Goal: Information Seeking & Learning: Compare options

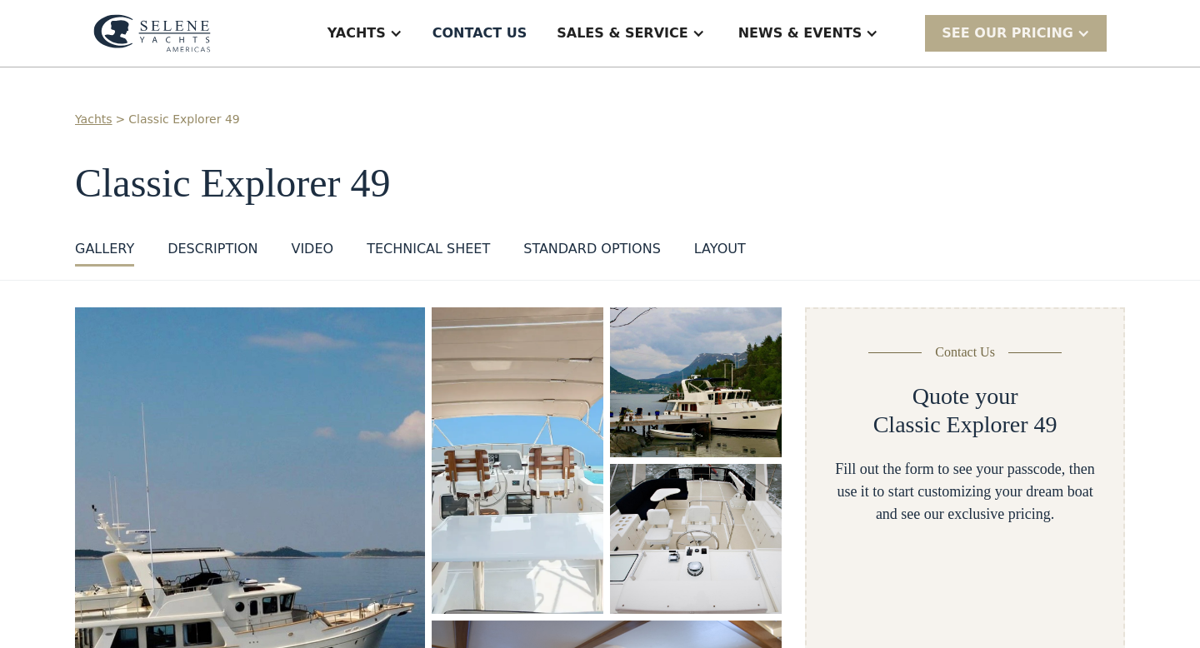
select select "**********"
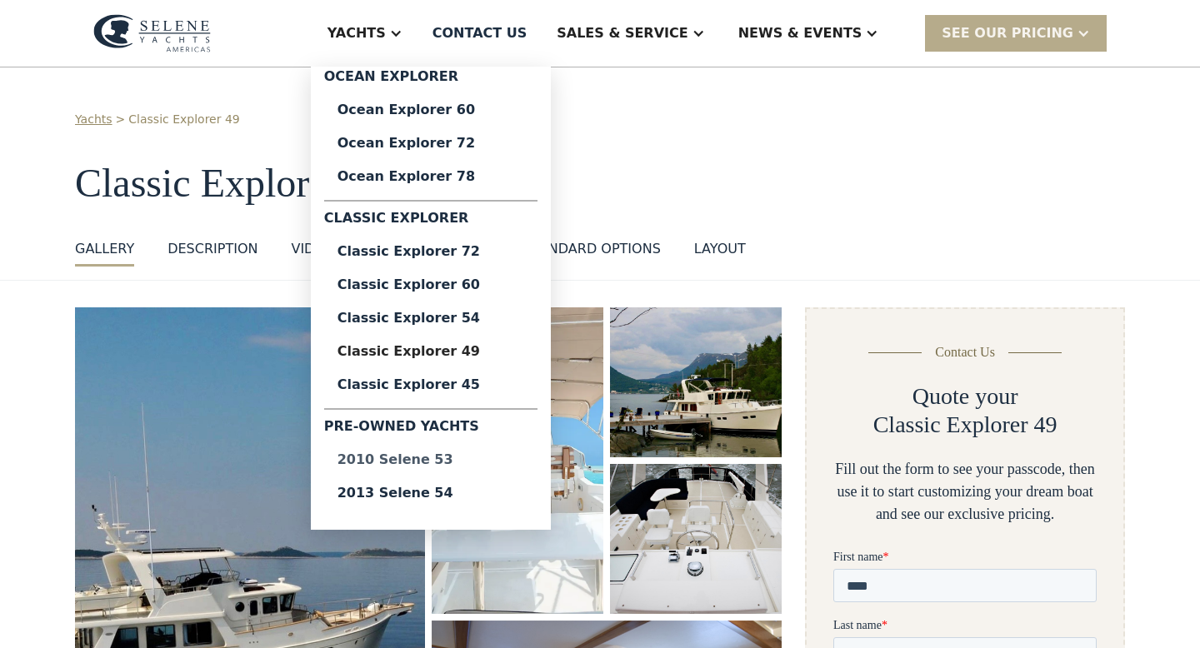
click at [443, 458] on div "2010 Selene 53" at bounding box center [431, 459] width 187 height 13
click at [453, 493] on div "2013 Selene 54" at bounding box center [431, 493] width 187 height 13
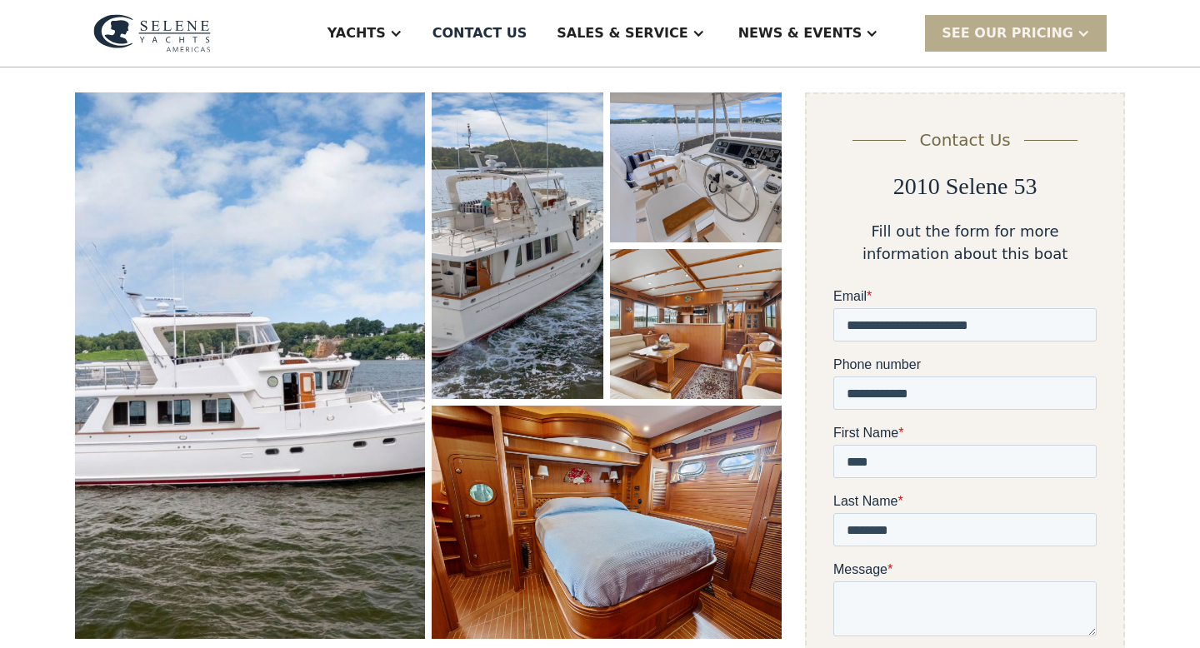
scroll to position [223, 0]
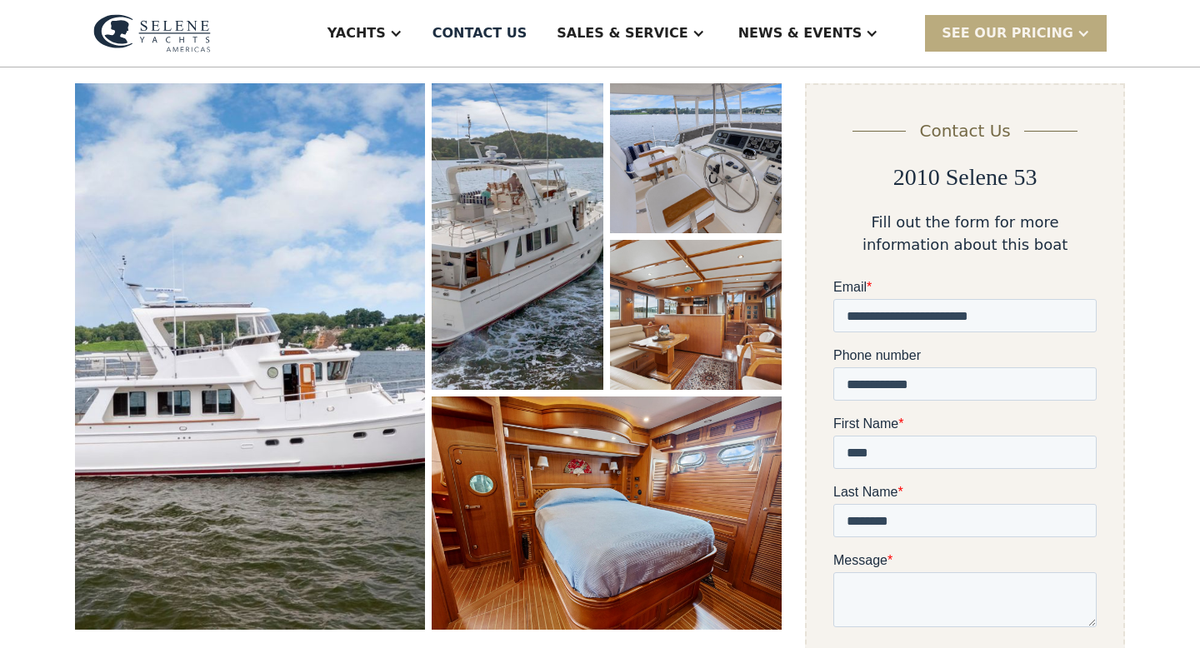
click at [991, 39] on div "SEE Our Pricing" at bounding box center [1008, 33] width 132 height 20
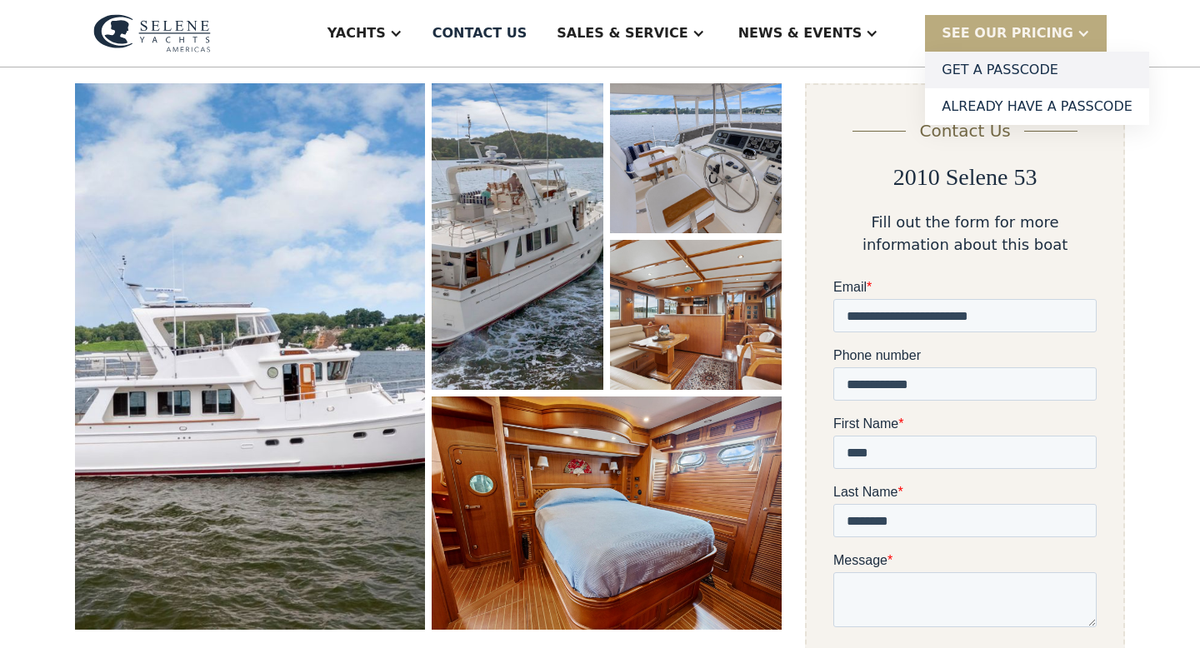
click at [993, 65] on link "Get a PASSCODE" at bounding box center [1037, 70] width 224 height 37
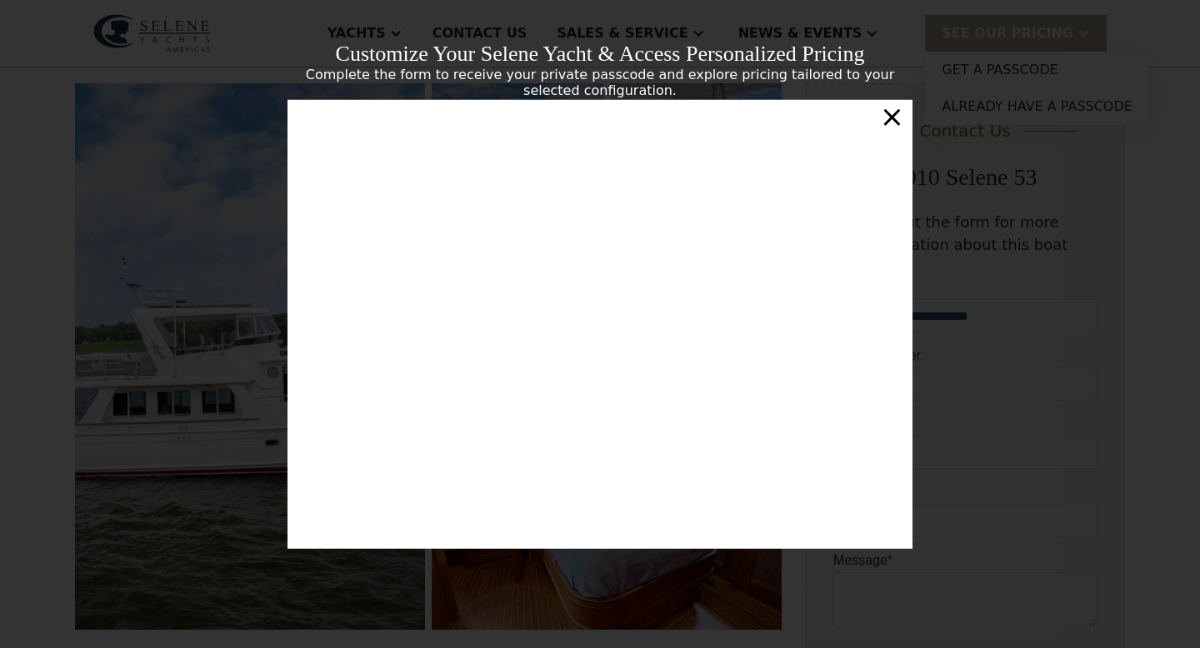
scroll to position [5, 0]
click at [893, 123] on div "×" at bounding box center [892, 116] width 24 height 33
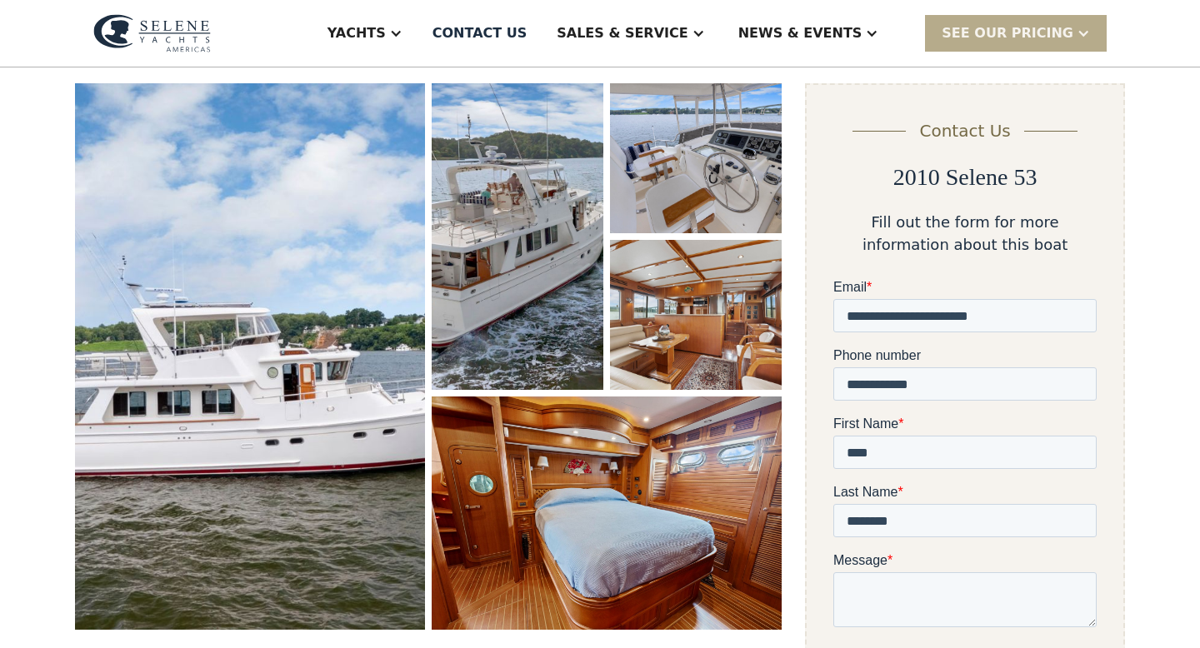
click at [278, 262] on img "open lightbox" at bounding box center [250, 356] width 350 height 547
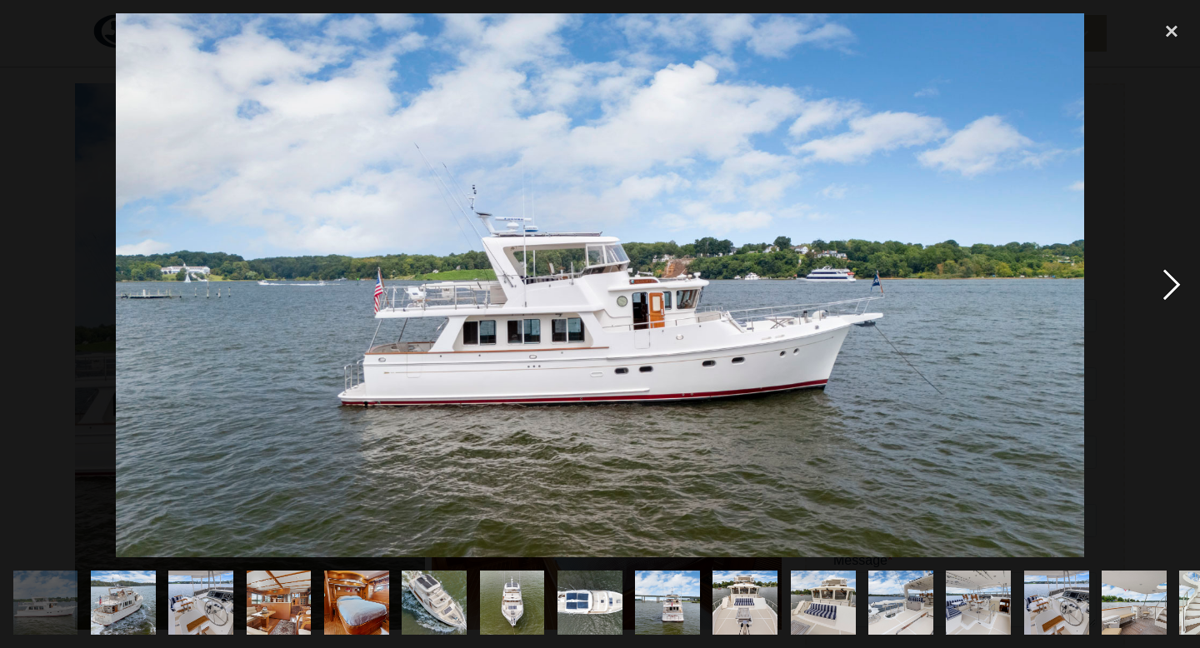
click at [1172, 279] on div "next image" at bounding box center [1171, 285] width 57 height 545
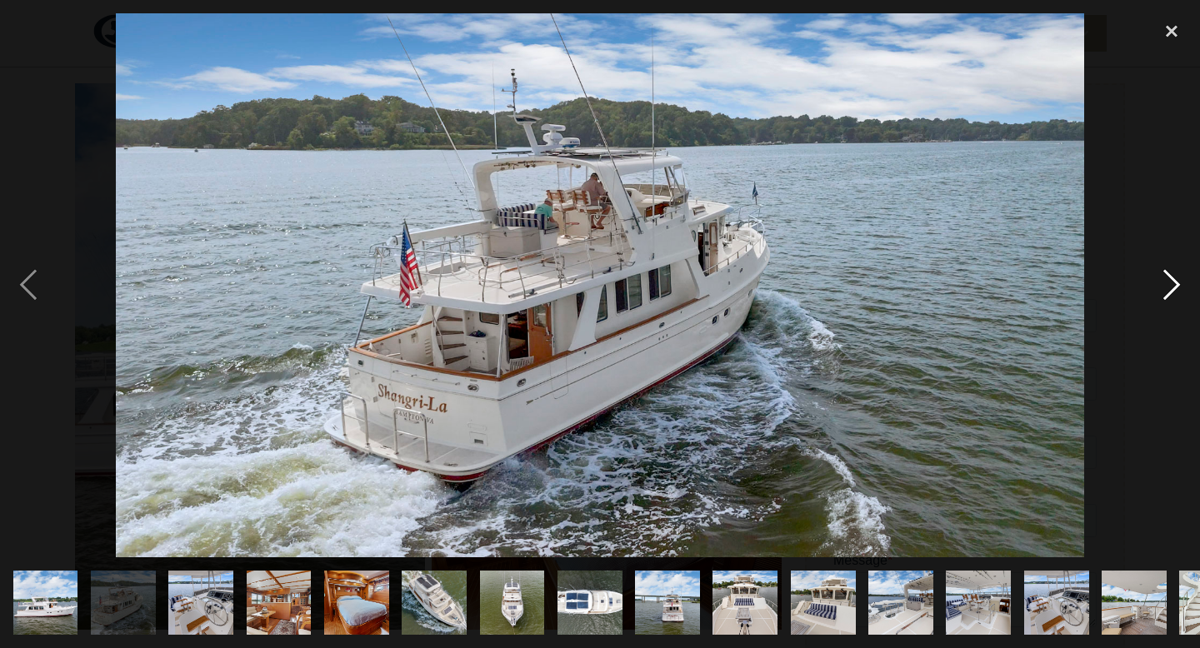
click at [1172, 279] on div "next image" at bounding box center [1171, 285] width 57 height 545
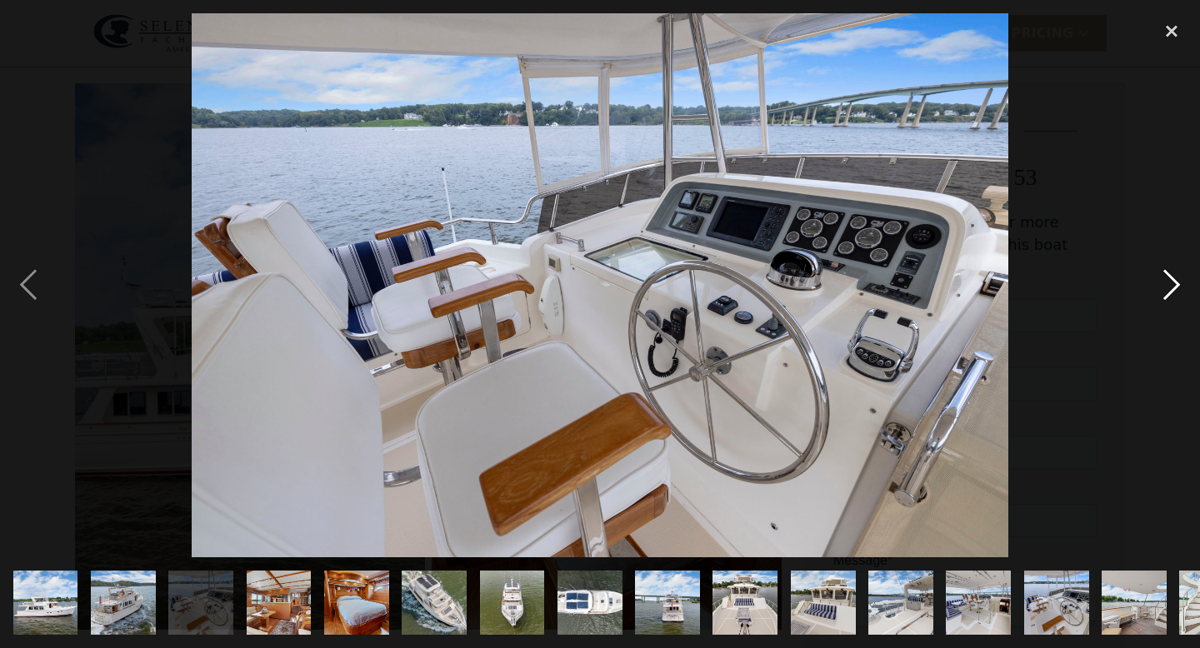
click at [1172, 279] on div "next image" at bounding box center [1171, 285] width 57 height 545
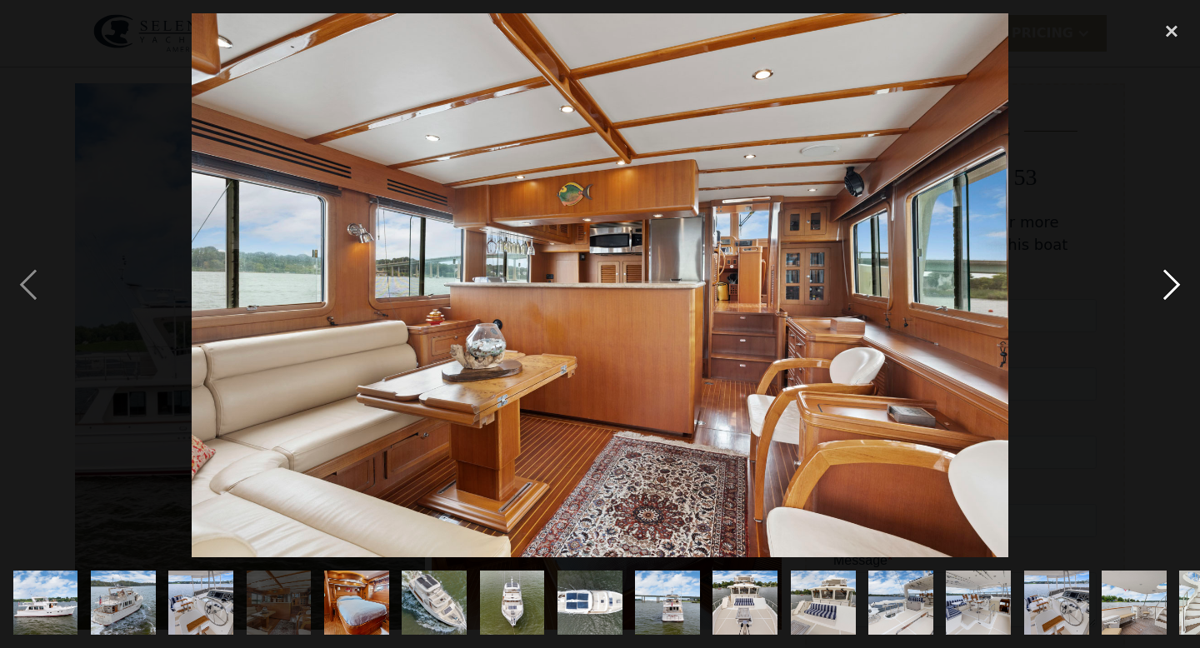
click at [1172, 279] on div "next image" at bounding box center [1171, 285] width 57 height 545
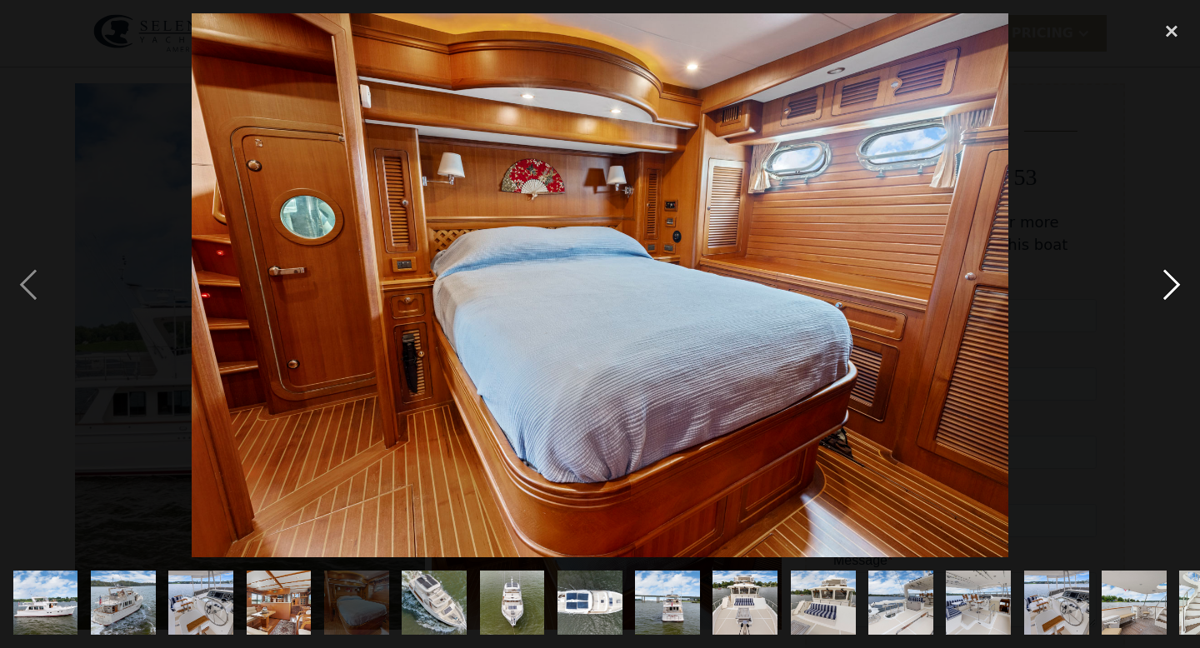
click at [1172, 279] on div "next image" at bounding box center [1171, 285] width 57 height 545
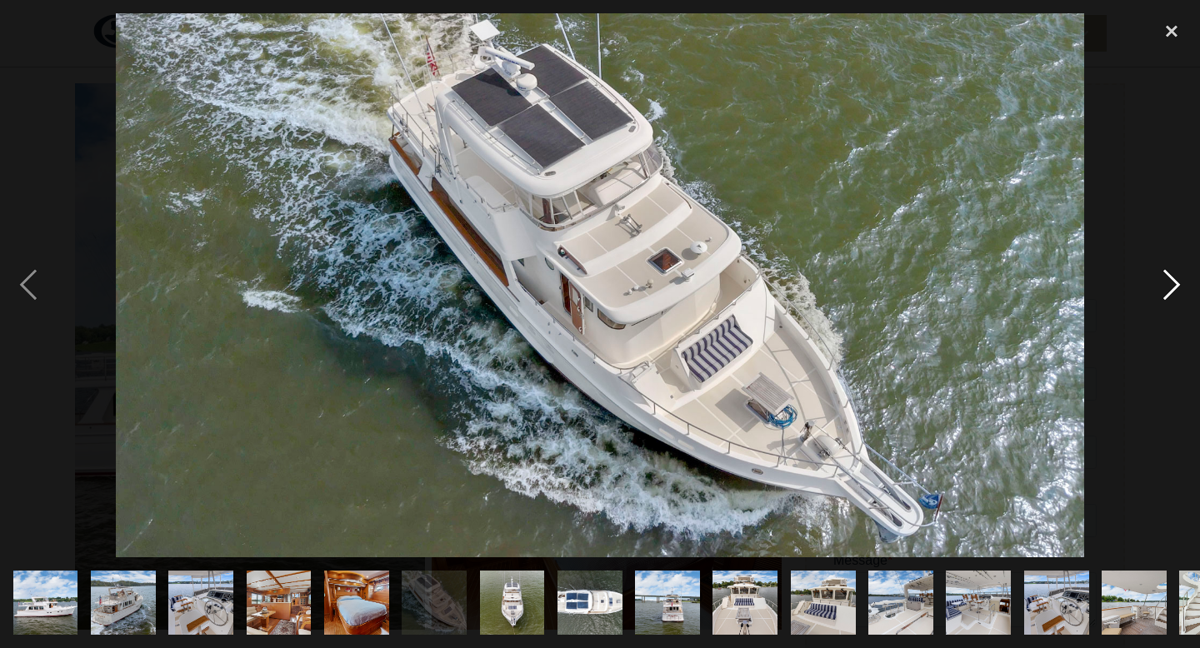
click at [1172, 279] on div "next image" at bounding box center [1171, 285] width 57 height 545
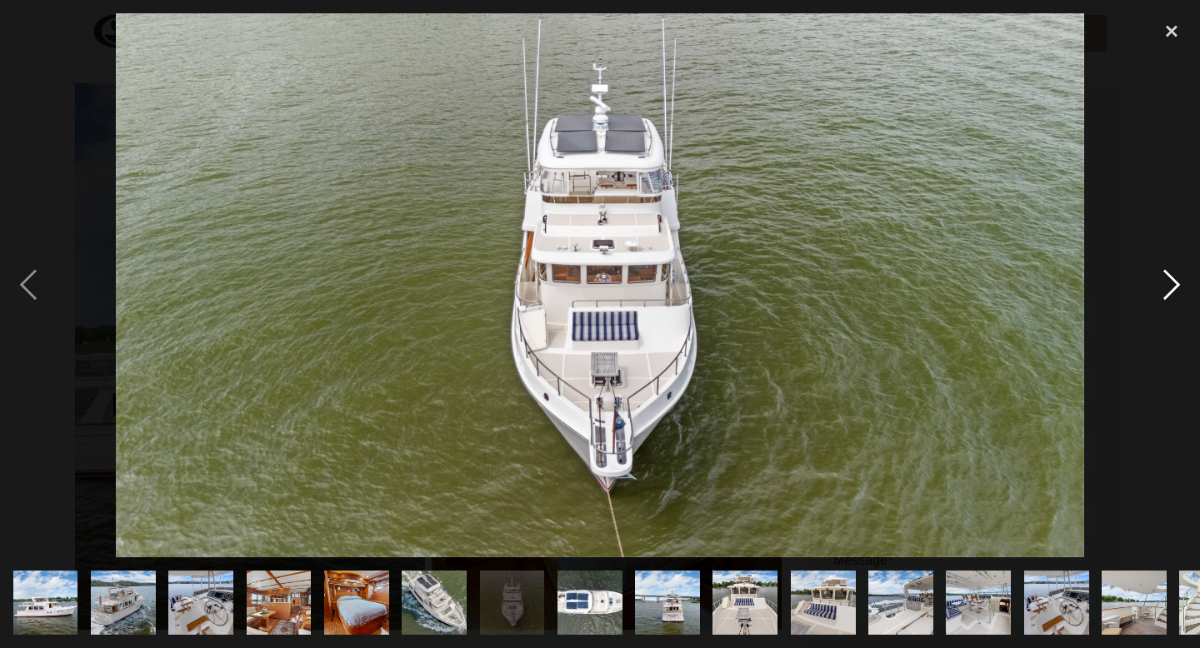
click at [1172, 279] on div "next image" at bounding box center [1171, 285] width 57 height 545
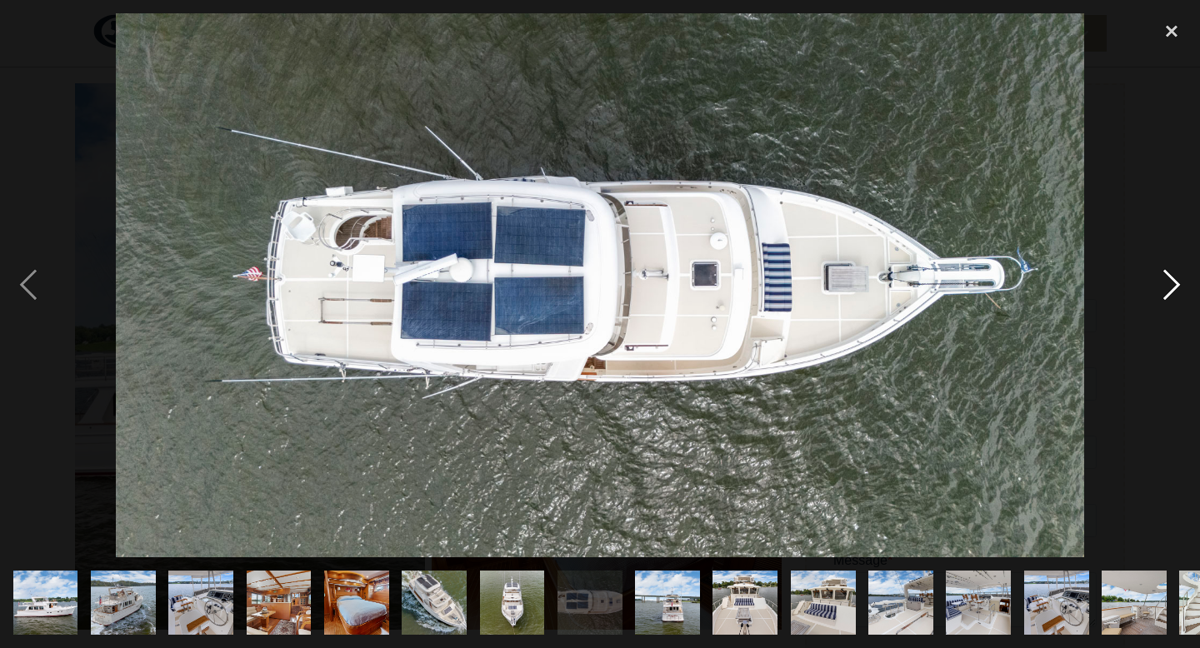
click at [1172, 279] on div "next image" at bounding box center [1171, 285] width 57 height 545
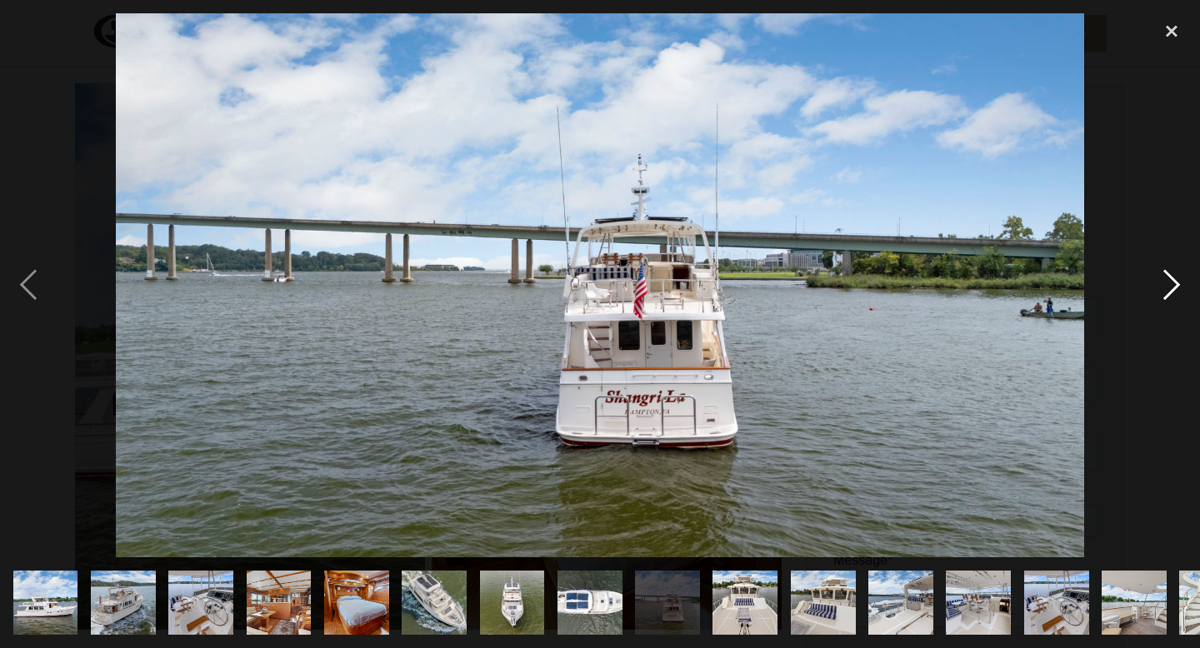
click at [1172, 279] on div "next image" at bounding box center [1171, 285] width 57 height 545
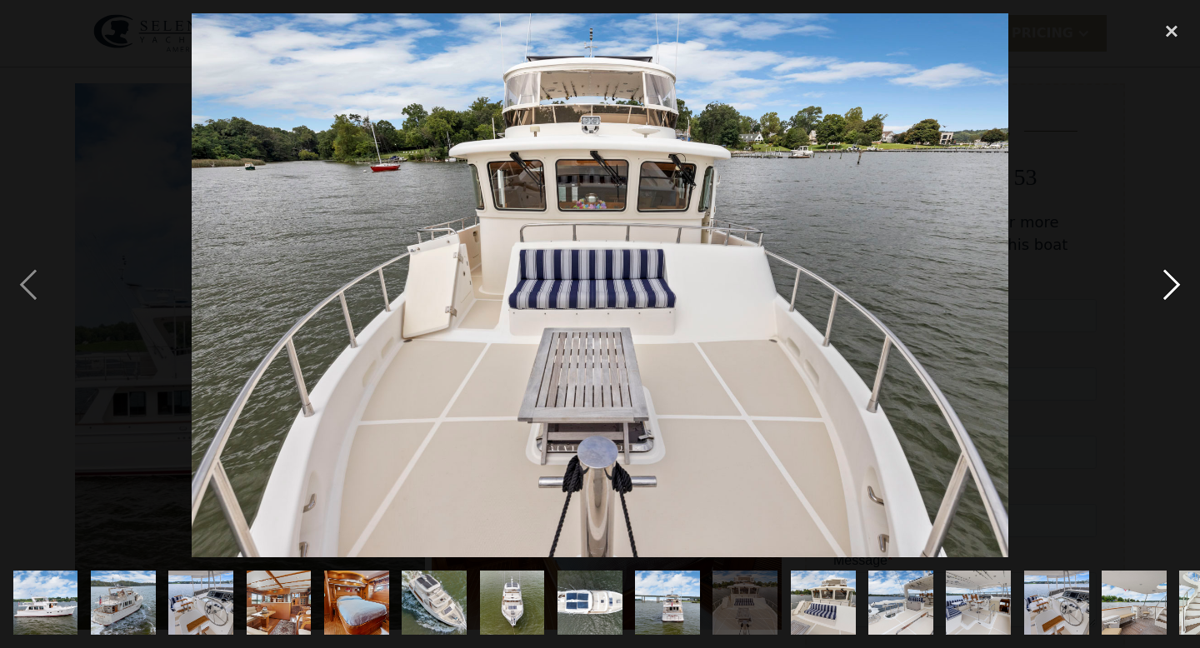
click at [1172, 279] on div "next image" at bounding box center [1171, 285] width 57 height 545
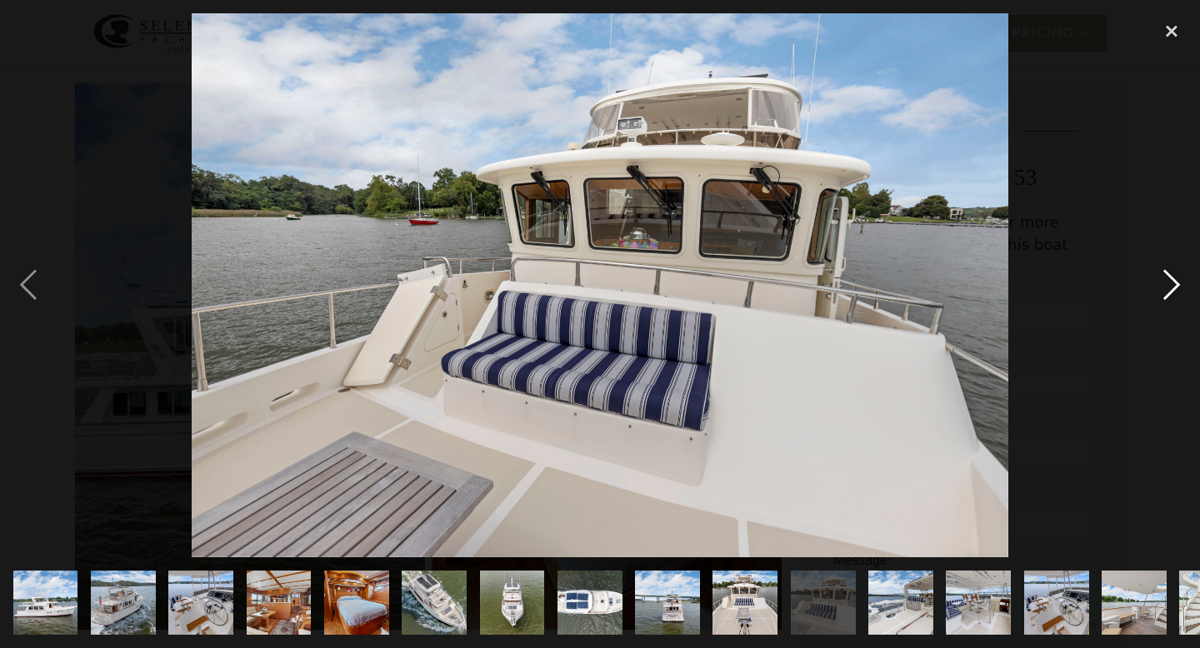
click at [1172, 279] on div "next image" at bounding box center [1171, 285] width 57 height 545
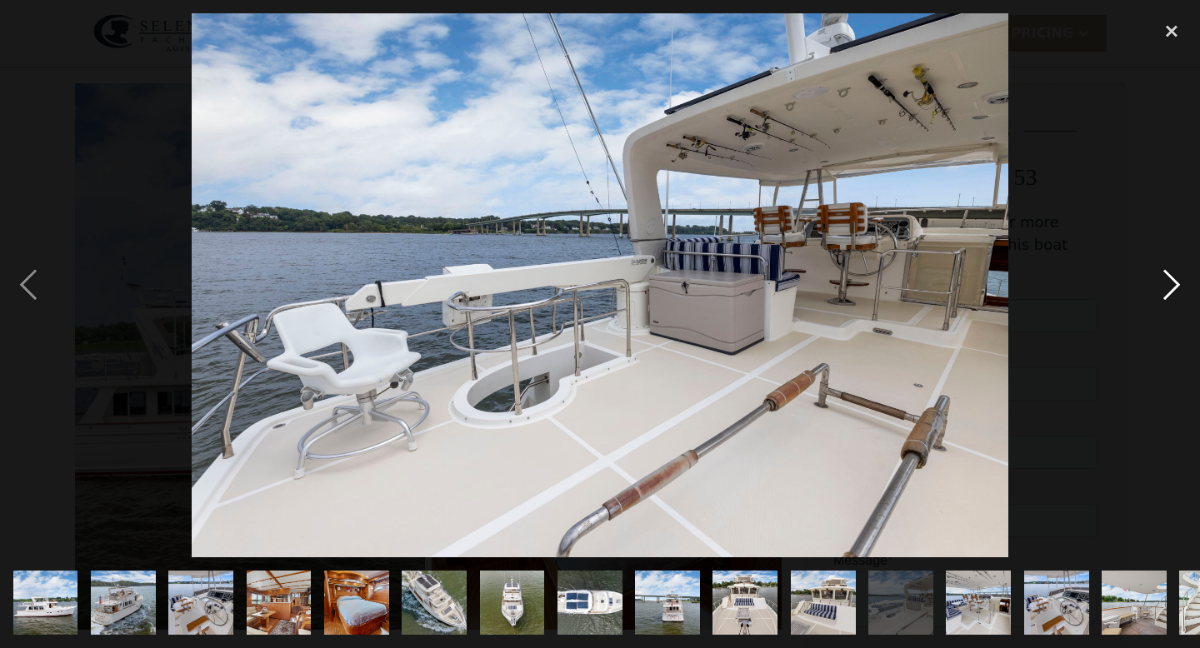
click at [1172, 279] on div "next image" at bounding box center [1171, 285] width 57 height 545
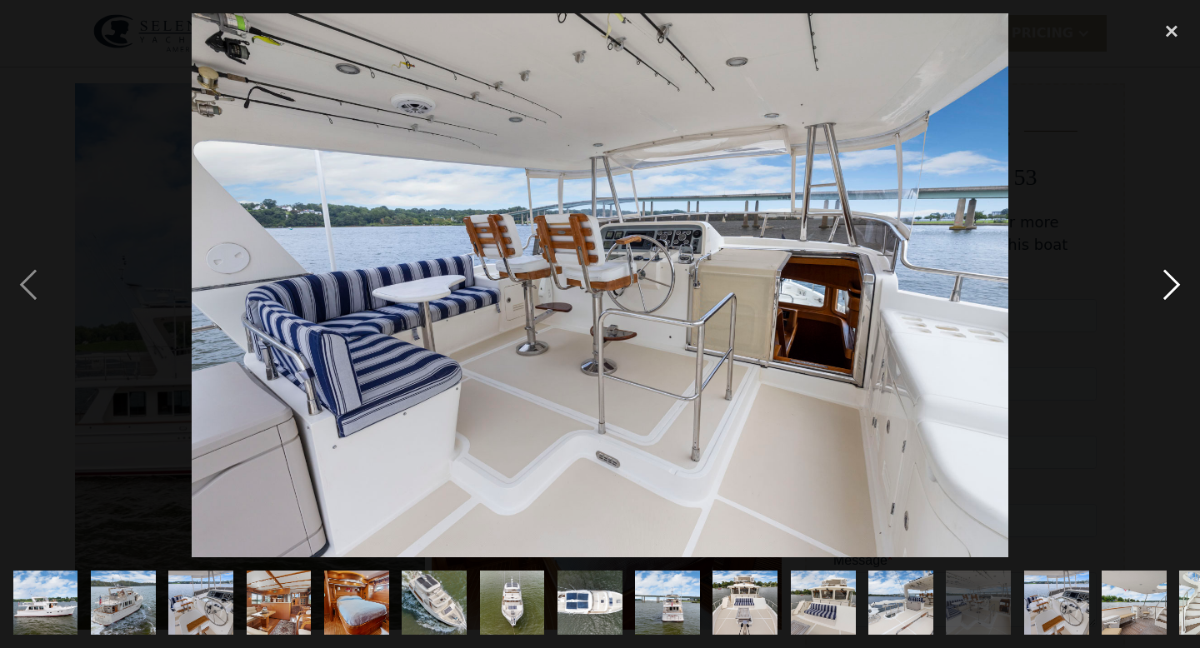
click at [1172, 279] on div "next image" at bounding box center [1171, 285] width 57 height 545
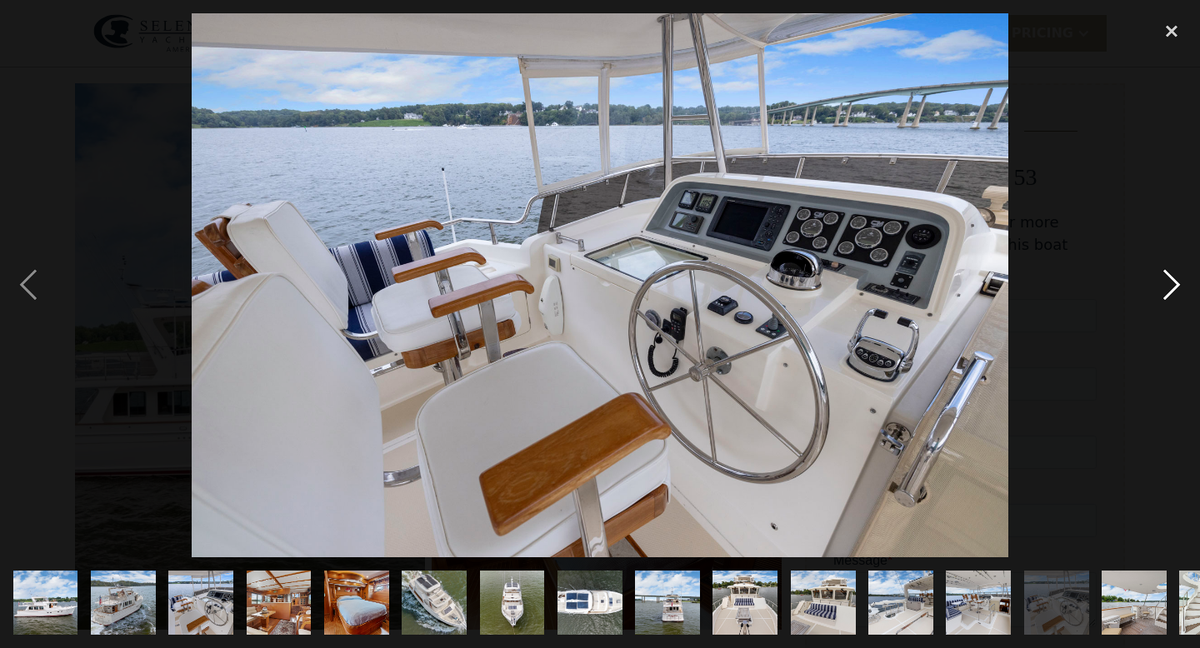
click at [1172, 279] on div "next image" at bounding box center [1171, 285] width 57 height 545
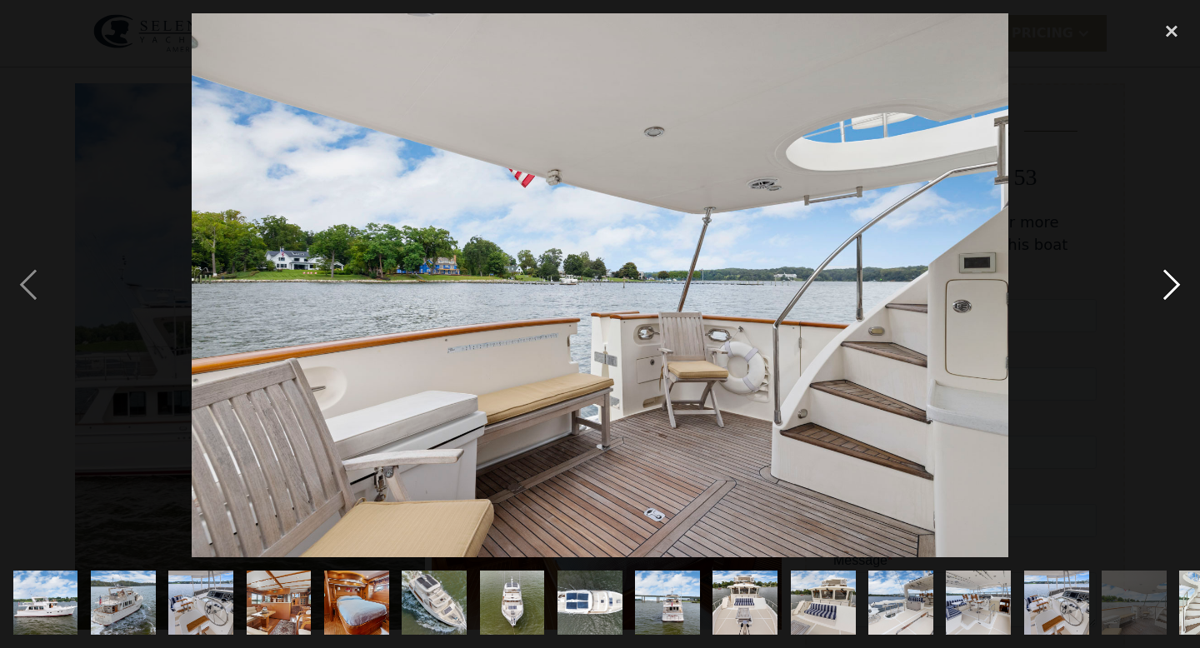
click at [1172, 279] on div "next image" at bounding box center [1171, 285] width 57 height 545
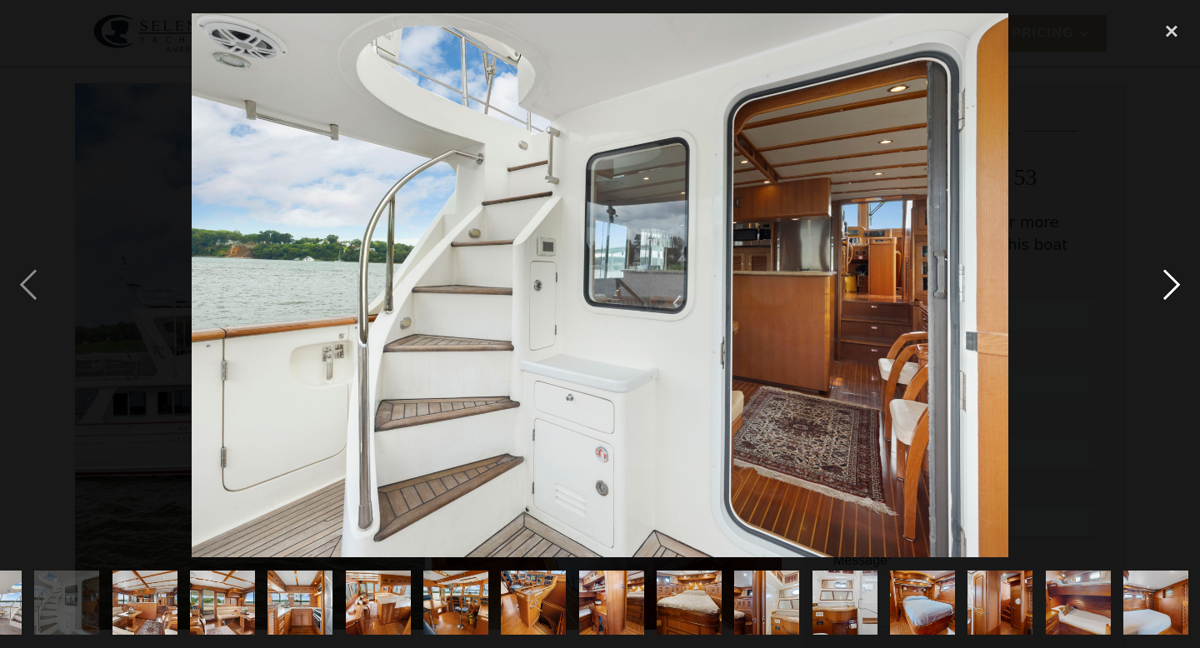
scroll to position [0, 1147]
click at [1172, 279] on div "next image" at bounding box center [1171, 285] width 57 height 545
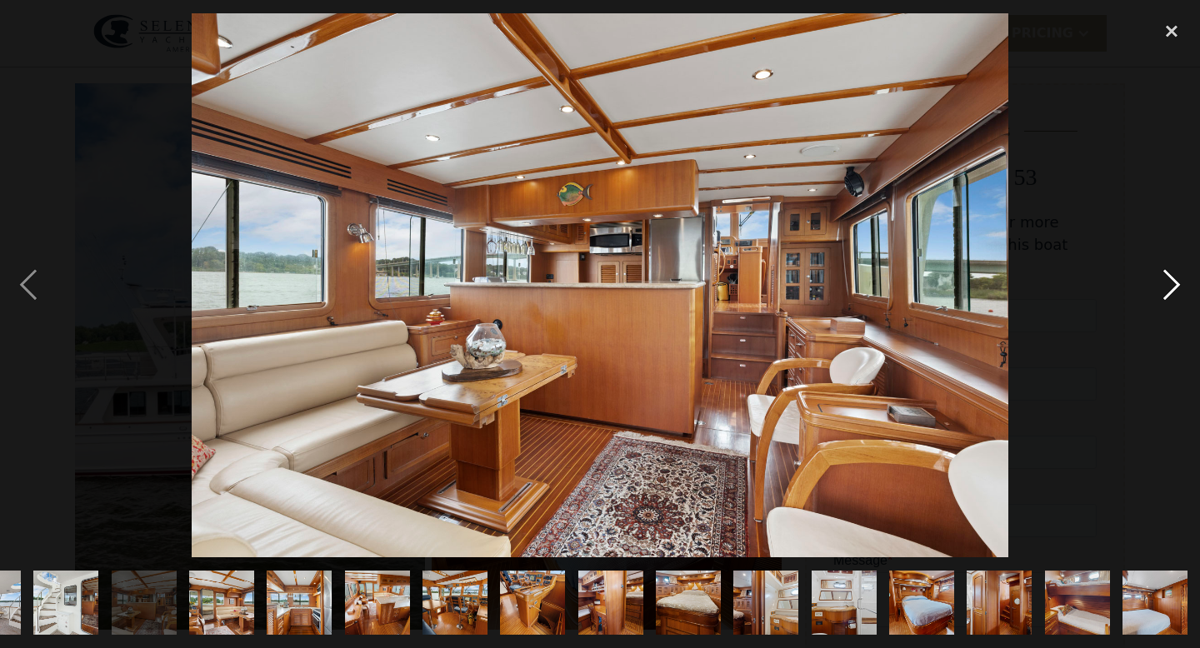
click at [1172, 279] on div "next image" at bounding box center [1171, 285] width 57 height 545
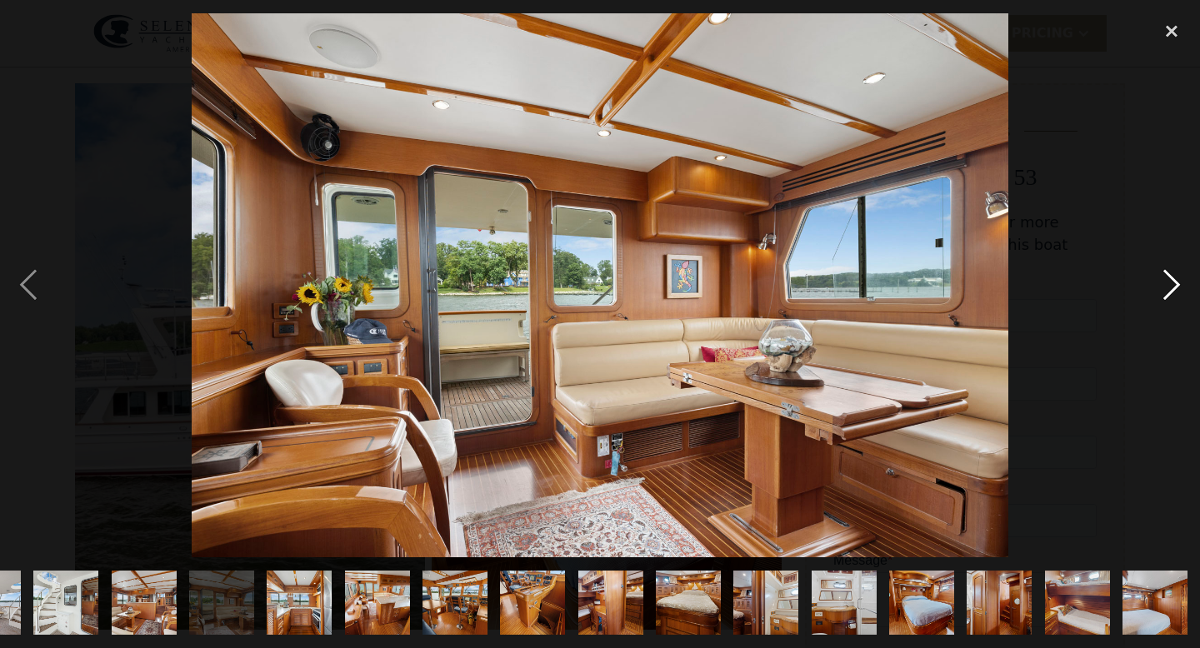
click at [1172, 279] on div "next image" at bounding box center [1171, 285] width 57 height 545
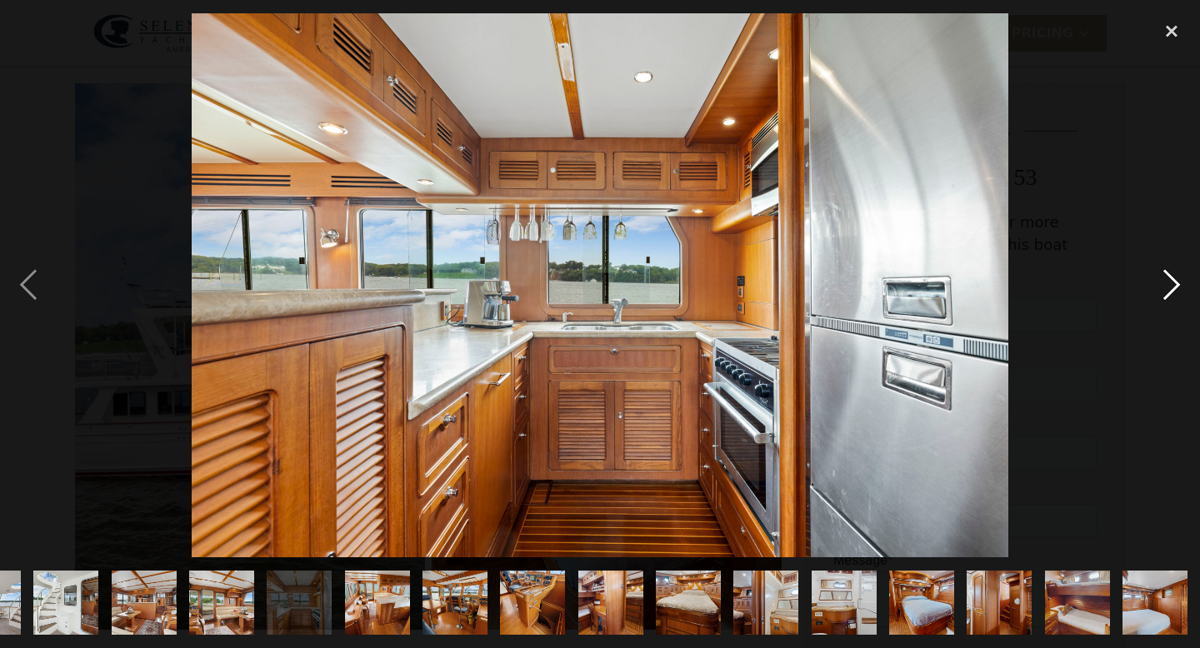
click at [1172, 279] on div "next image" at bounding box center [1171, 285] width 57 height 545
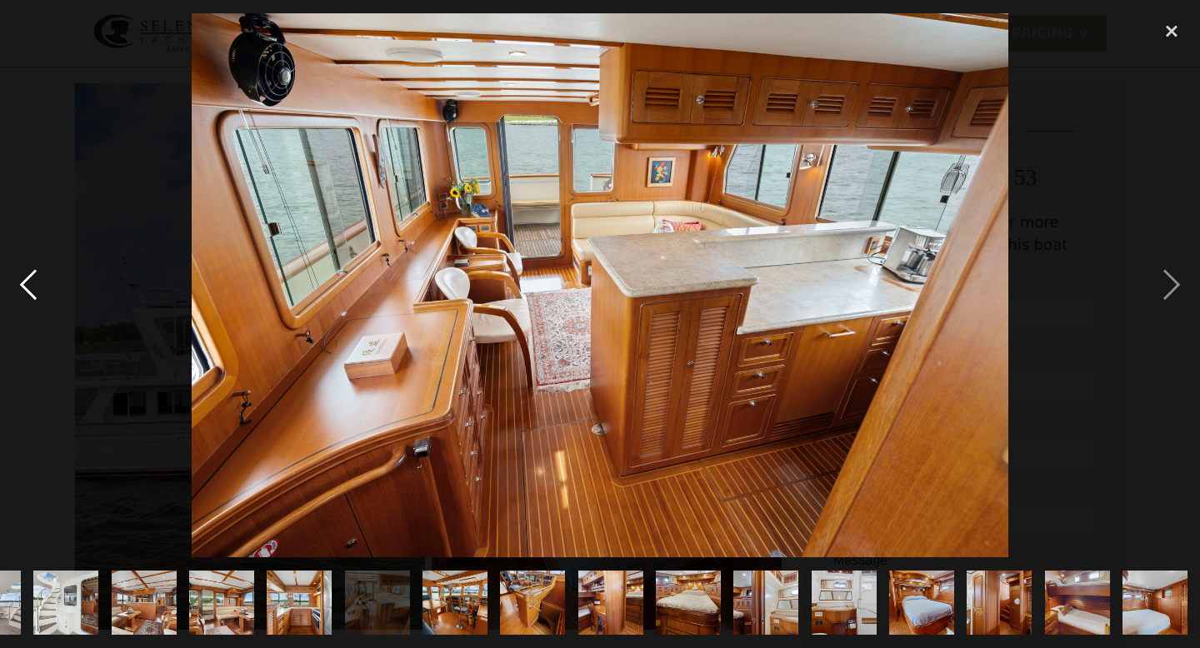
click at [40, 286] on div "previous image" at bounding box center [28, 285] width 57 height 545
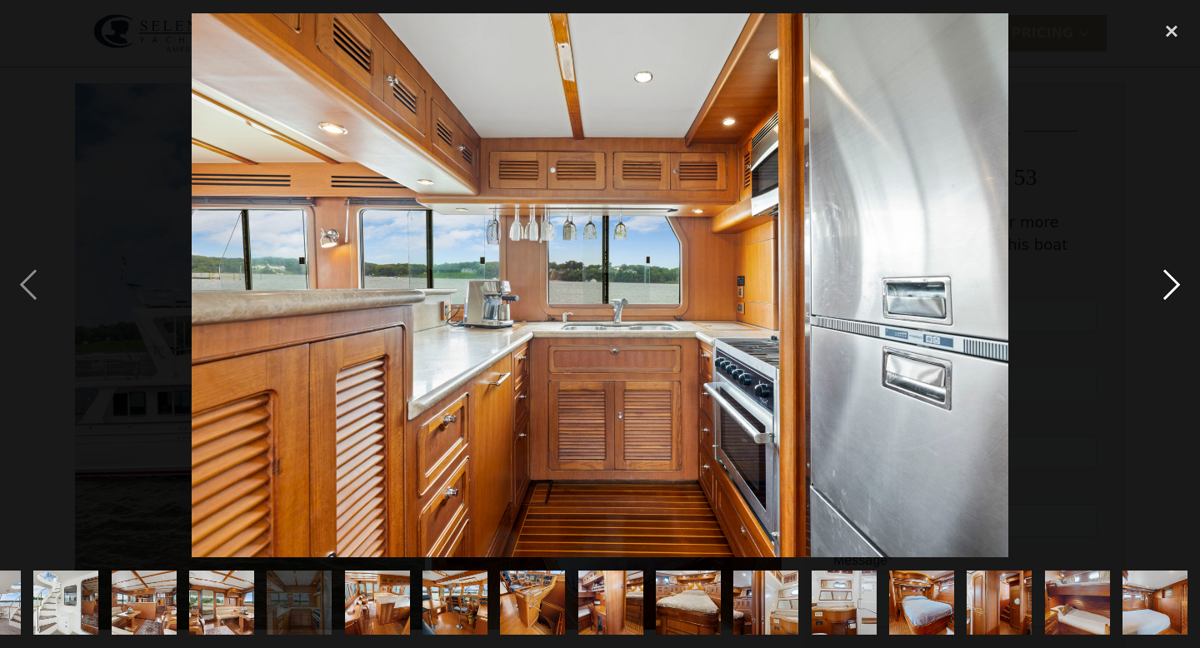
click at [1177, 285] on div "next image" at bounding box center [1171, 285] width 57 height 545
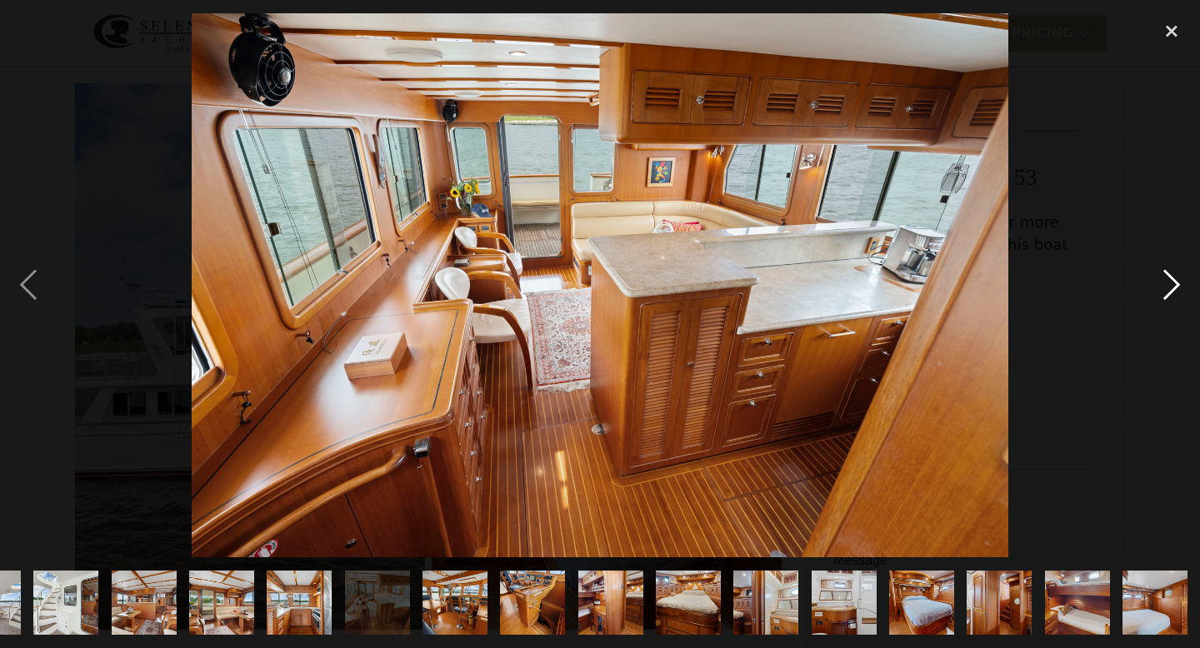
click at [1177, 285] on div "next image" at bounding box center [1171, 285] width 57 height 545
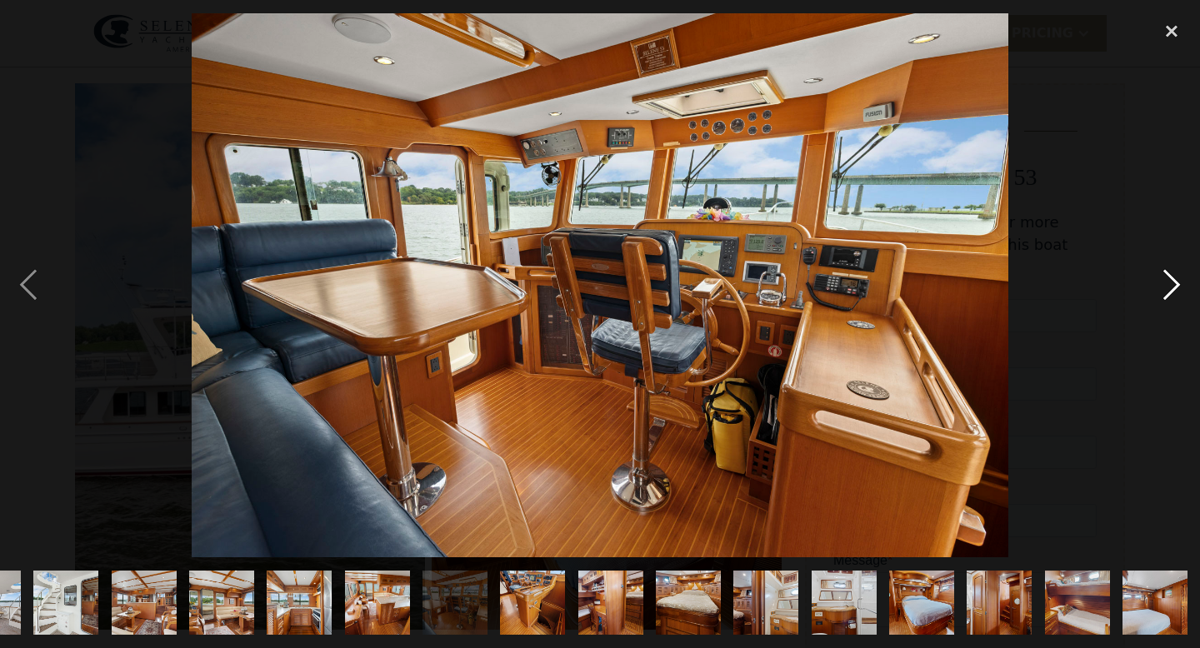
click at [1177, 285] on div "next image" at bounding box center [1171, 285] width 57 height 545
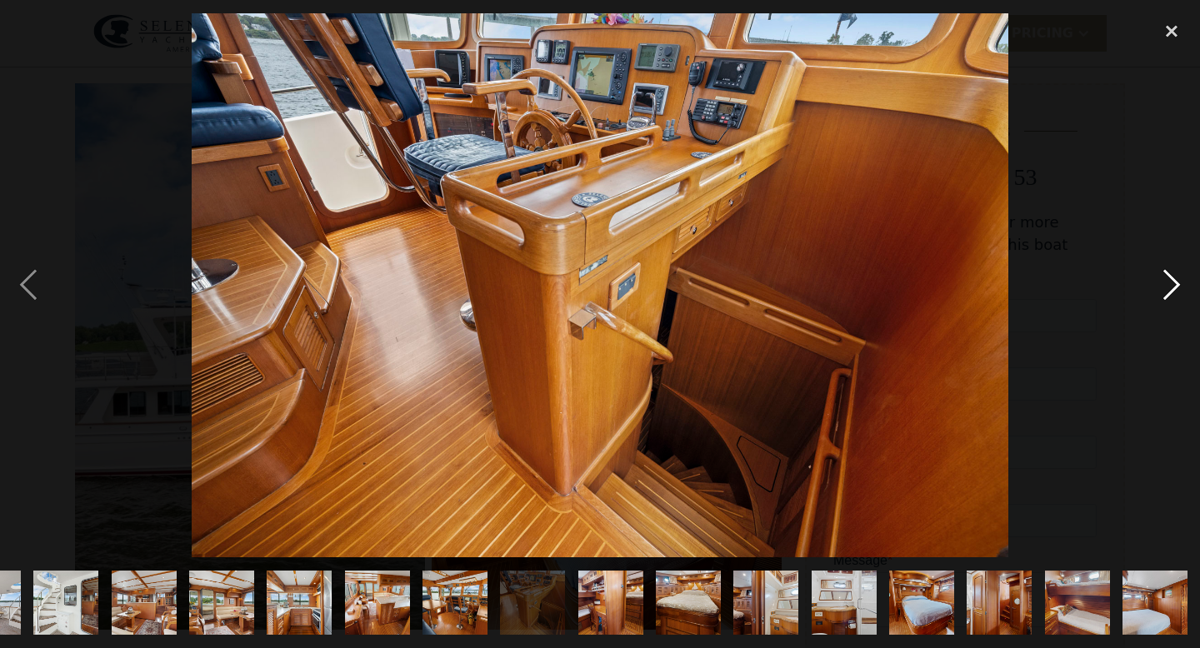
click at [1177, 285] on div "next image" at bounding box center [1171, 285] width 57 height 545
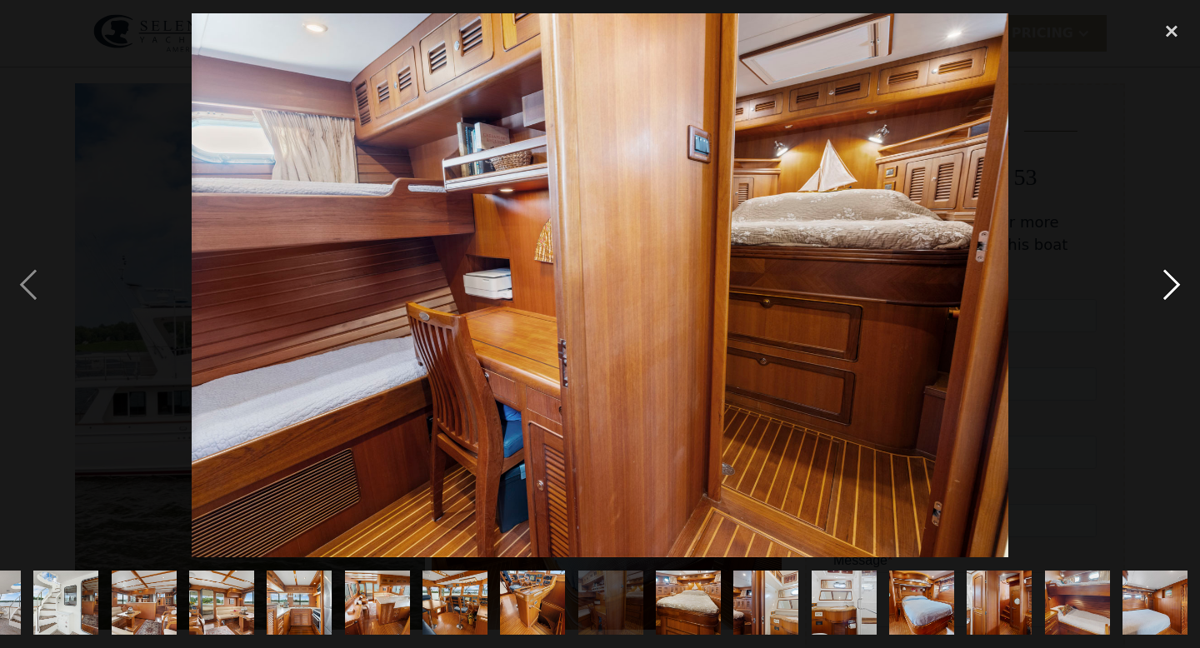
click at [1177, 285] on div "next image" at bounding box center [1171, 285] width 57 height 545
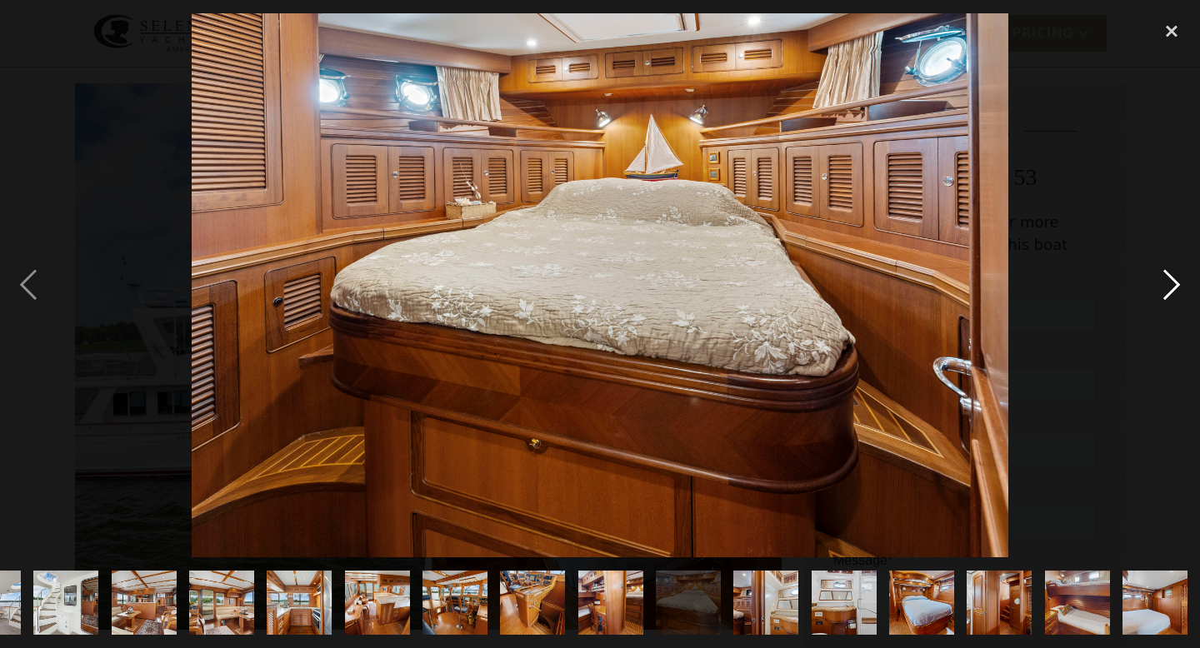
click at [1177, 285] on div "next image" at bounding box center [1171, 285] width 57 height 545
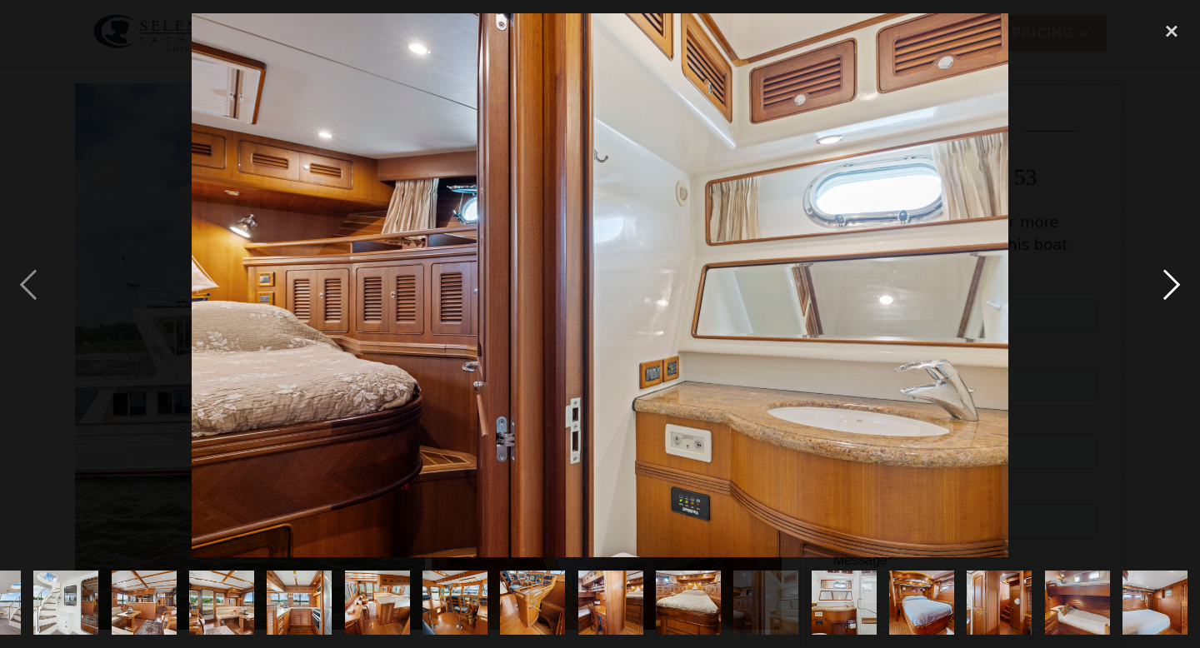
click at [1177, 285] on div "next image" at bounding box center [1171, 285] width 57 height 545
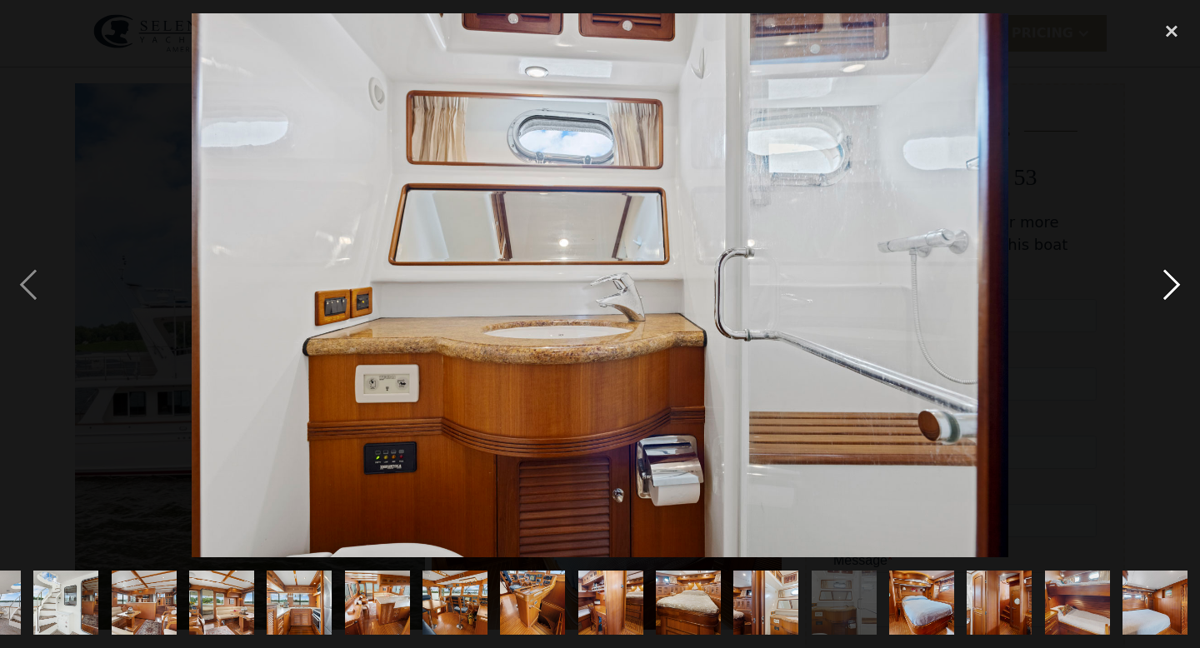
click at [1177, 285] on div "next image" at bounding box center [1171, 285] width 57 height 545
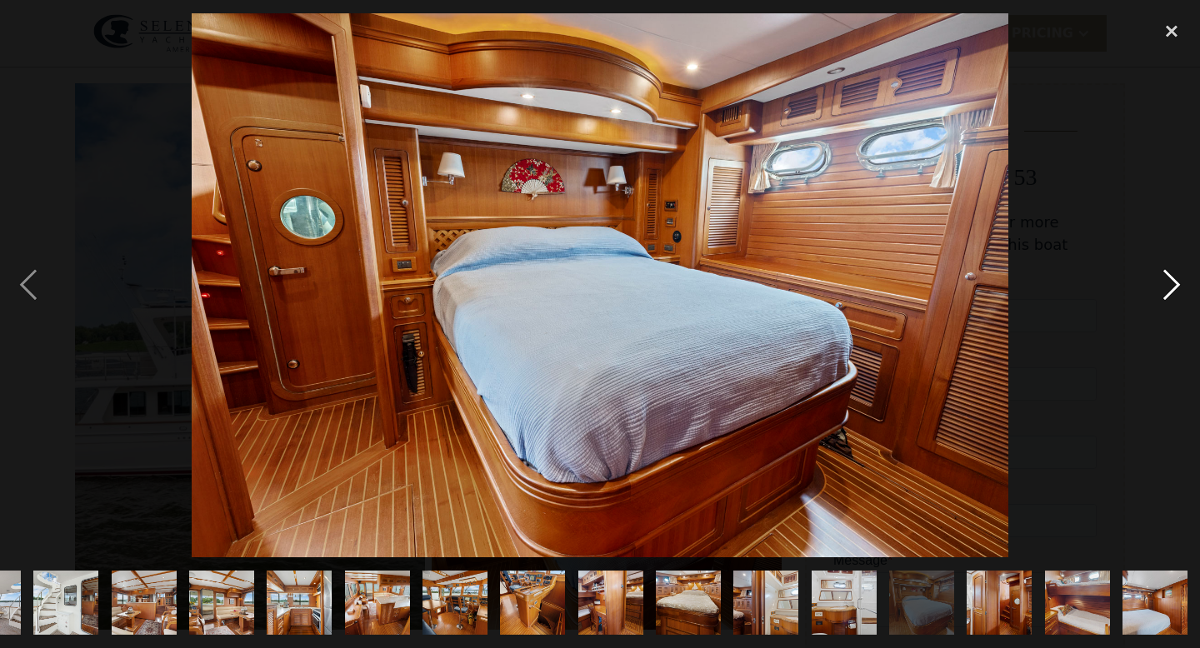
click at [1177, 285] on div "next image" at bounding box center [1171, 285] width 57 height 545
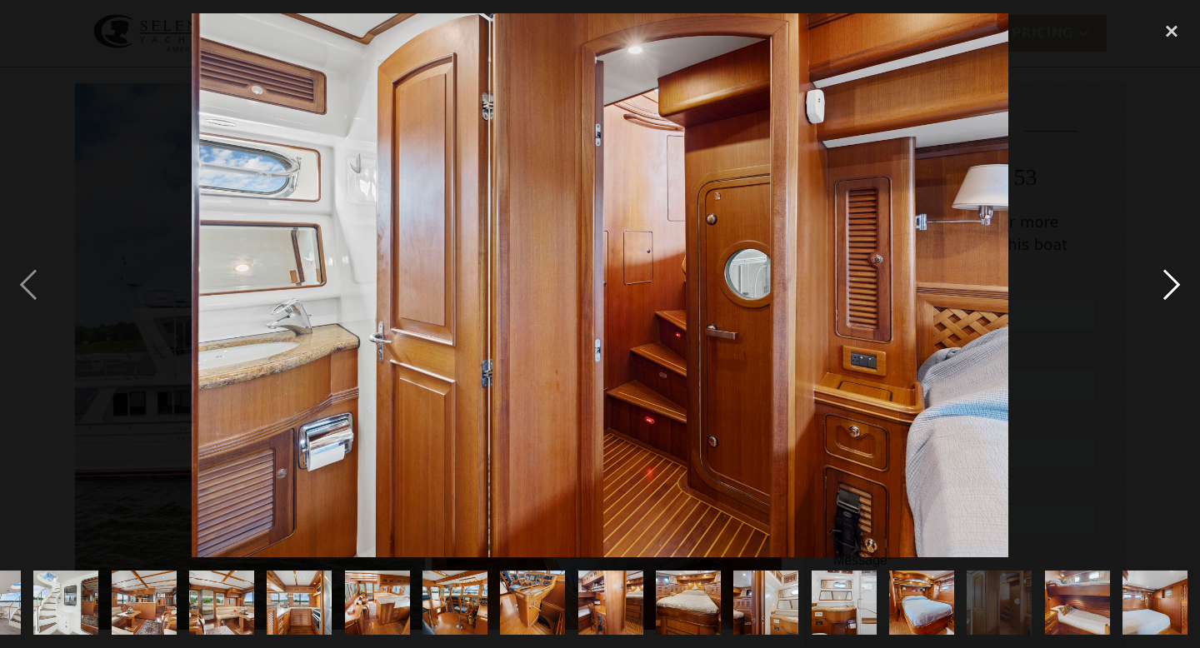
click at [1177, 285] on div "next image" at bounding box center [1171, 285] width 57 height 545
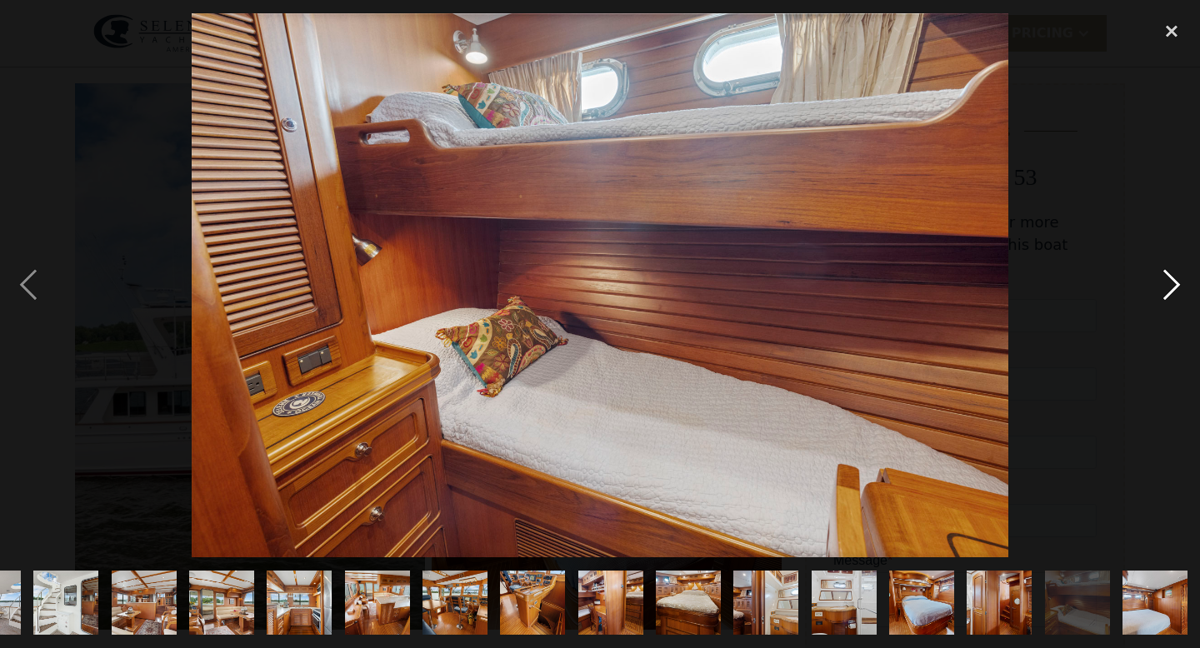
click at [1177, 285] on div "next image" at bounding box center [1171, 285] width 57 height 545
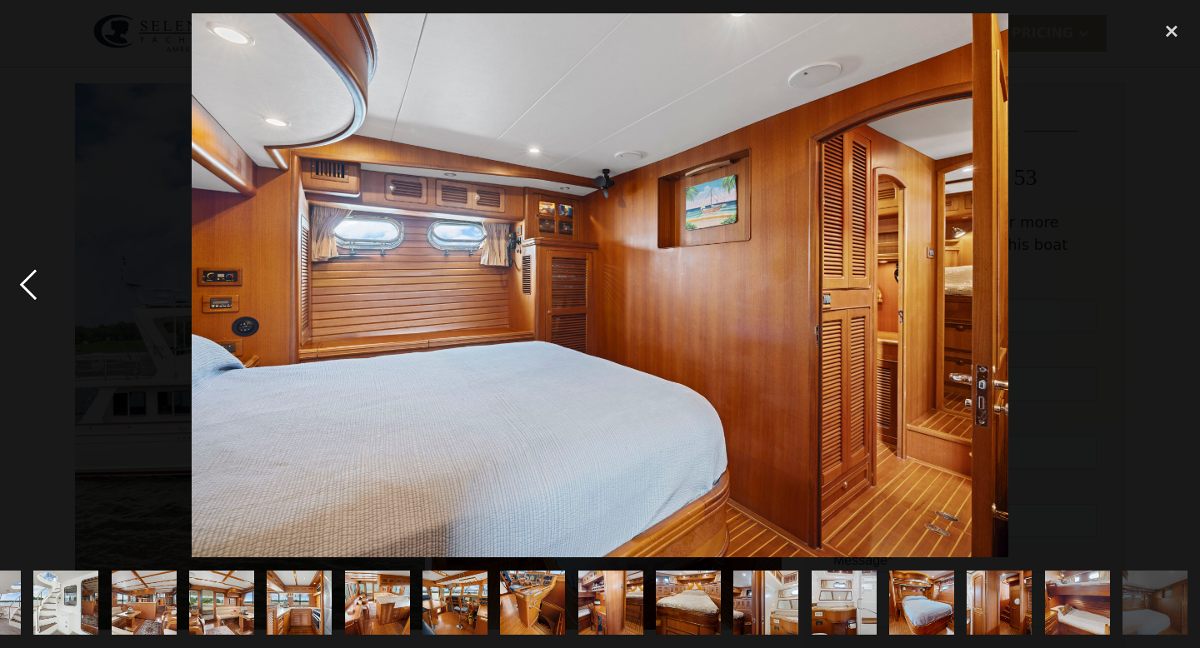
click at [27, 292] on div "previous image" at bounding box center [28, 285] width 57 height 545
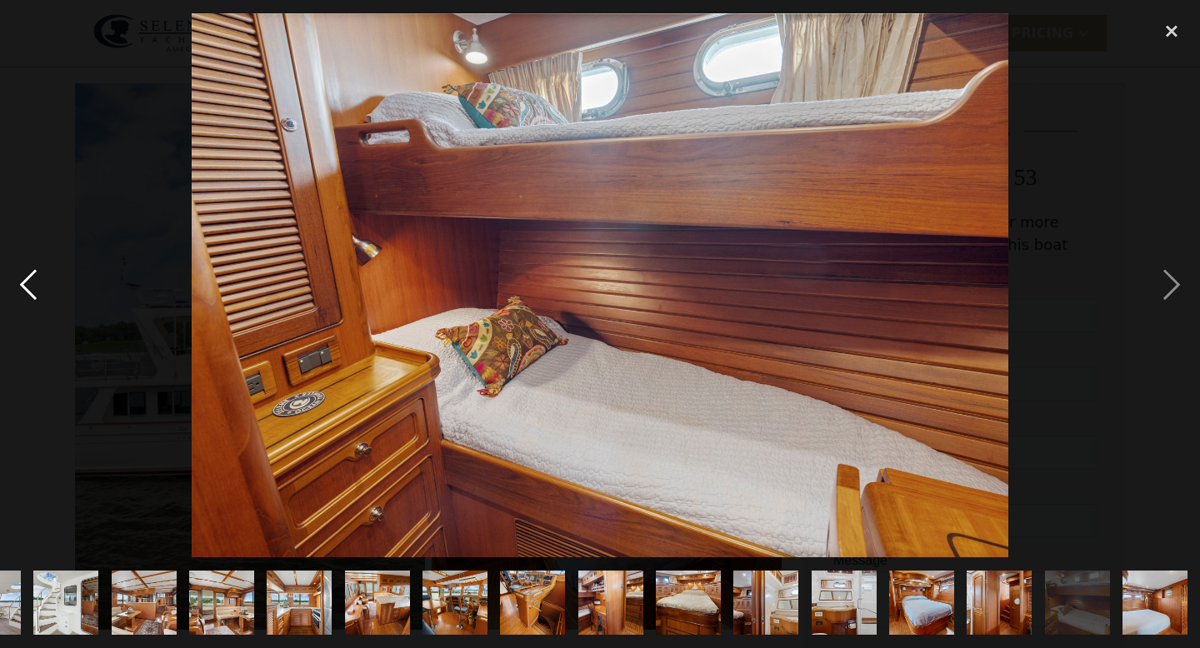
click at [27, 292] on div "previous image" at bounding box center [28, 285] width 57 height 545
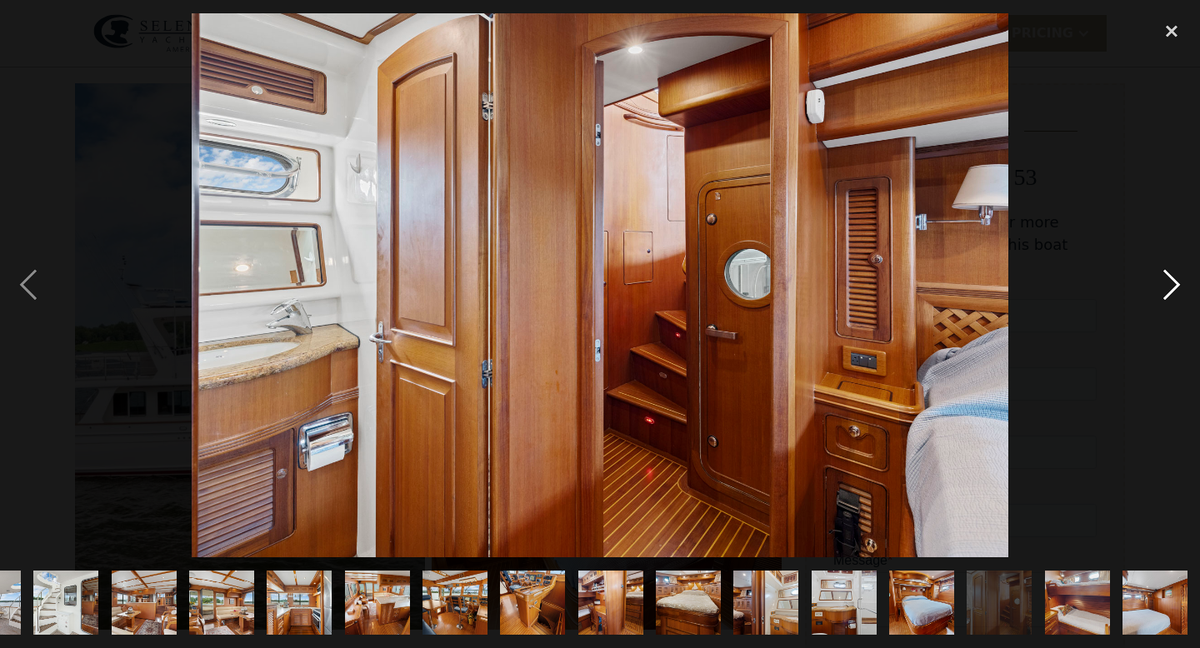
click at [1171, 288] on div "next image" at bounding box center [1171, 285] width 57 height 545
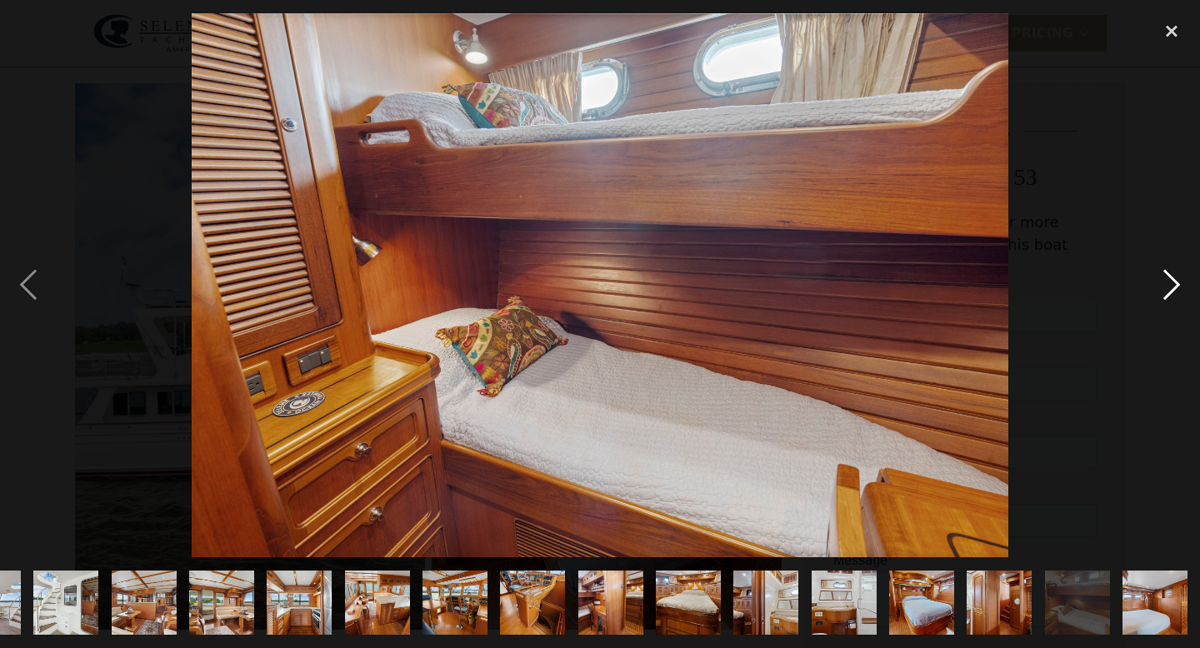
click at [1171, 288] on div "next image" at bounding box center [1171, 285] width 57 height 545
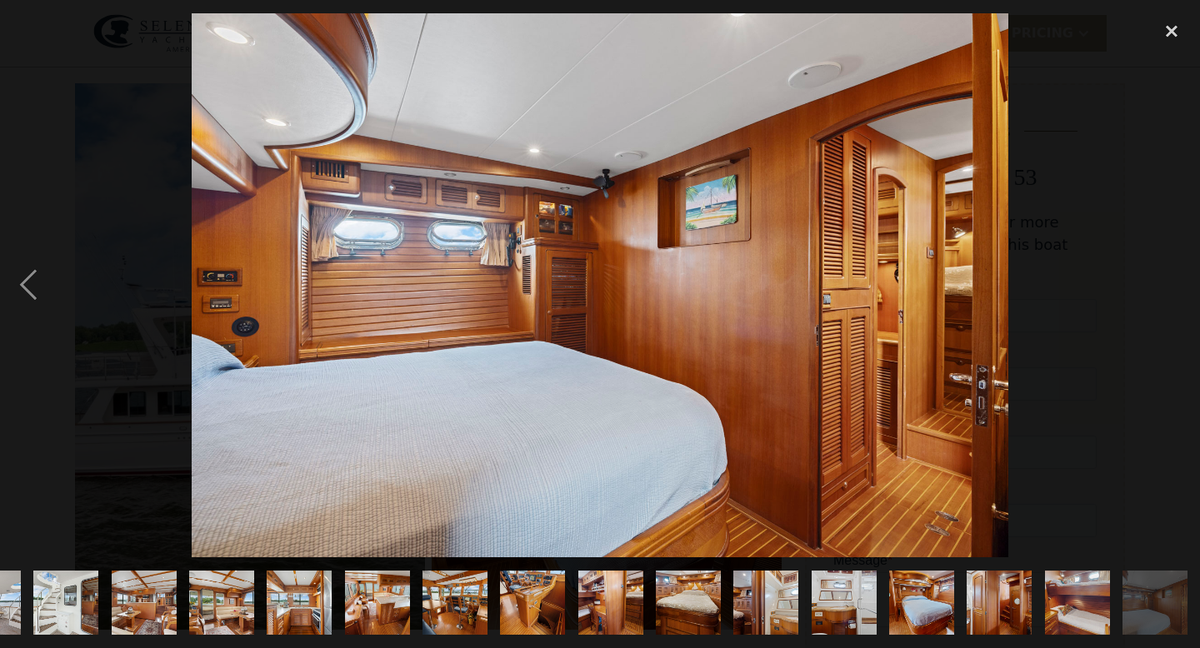
click at [1168, 266] on div "next image" at bounding box center [1171, 285] width 57 height 545
click at [1169, 312] on div "next image" at bounding box center [1171, 285] width 57 height 545
click at [1170, 34] on div "close lightbox" at bounding box center [1171, 31] width 57 height 37
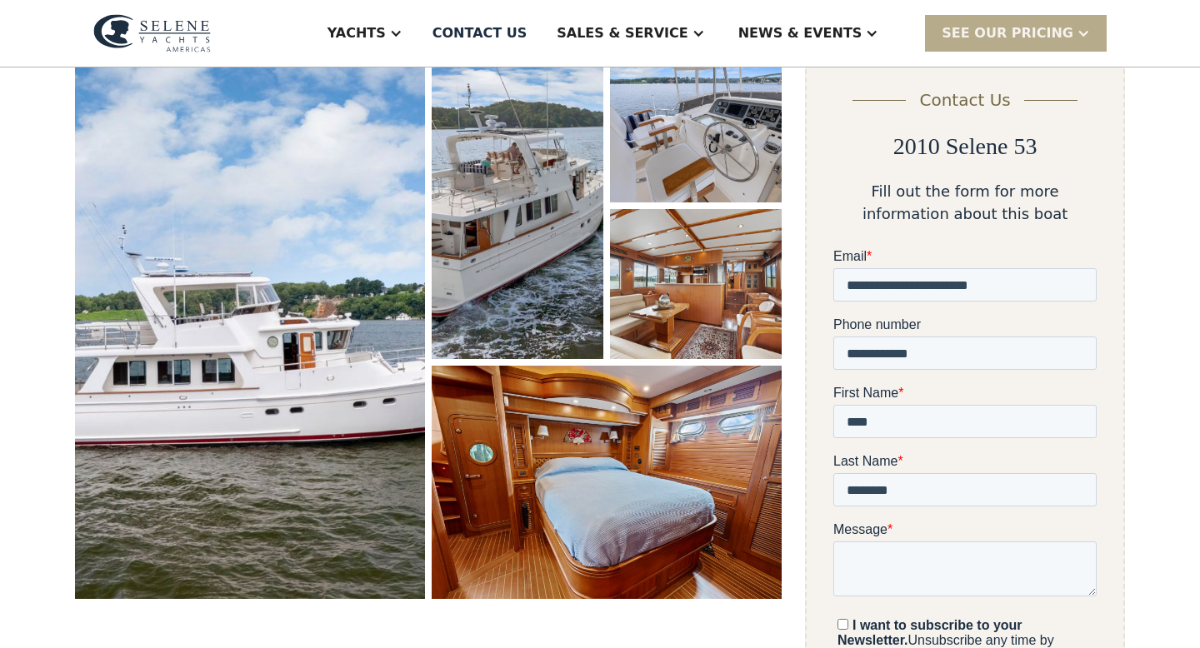
scroll to position [256, 0]
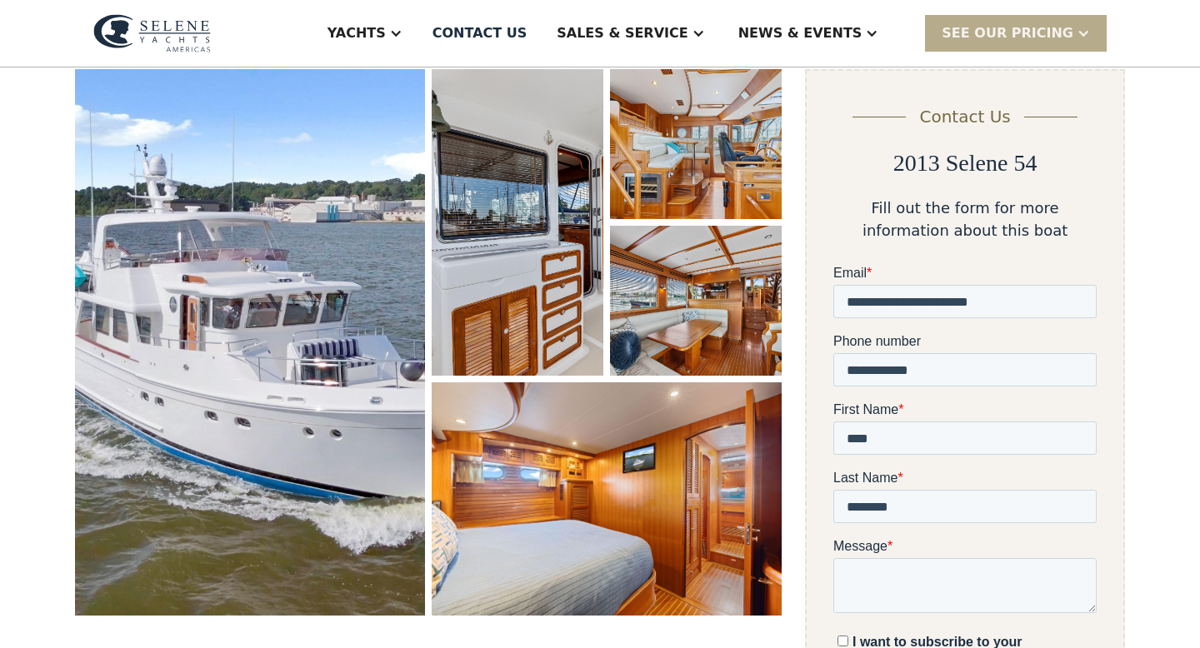
scroll to position [230, 0]
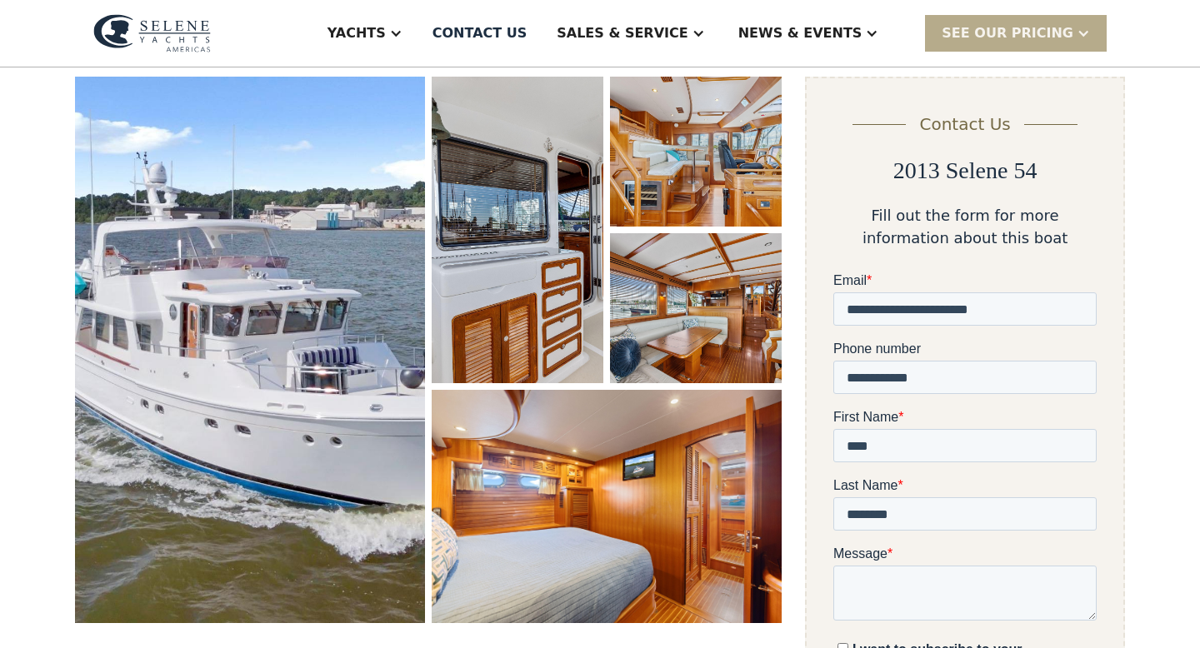
click at [252, 351] on img "open lightbox" at bounding box center [250, 350] width 350 height 547
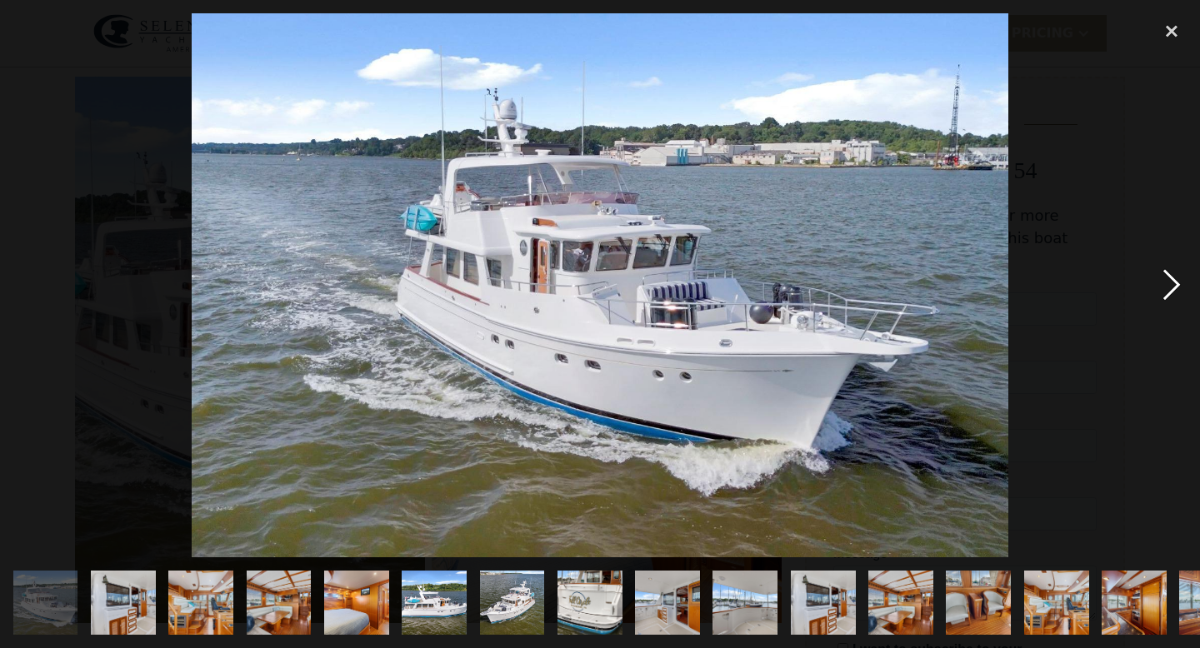
click at [1168, 278] on div "next image" at bounding box center [1171, 285] width 57 height 545
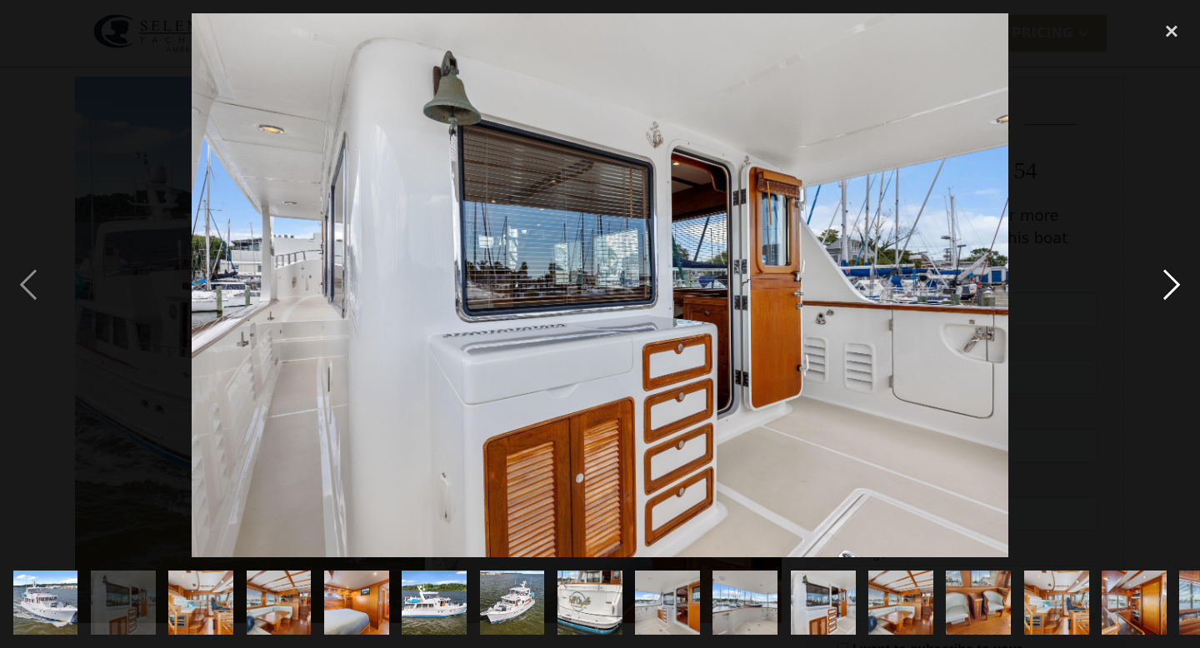
click at [1168, 278] on div "next image" at bounding box center [1171, 285] width 57 height 545
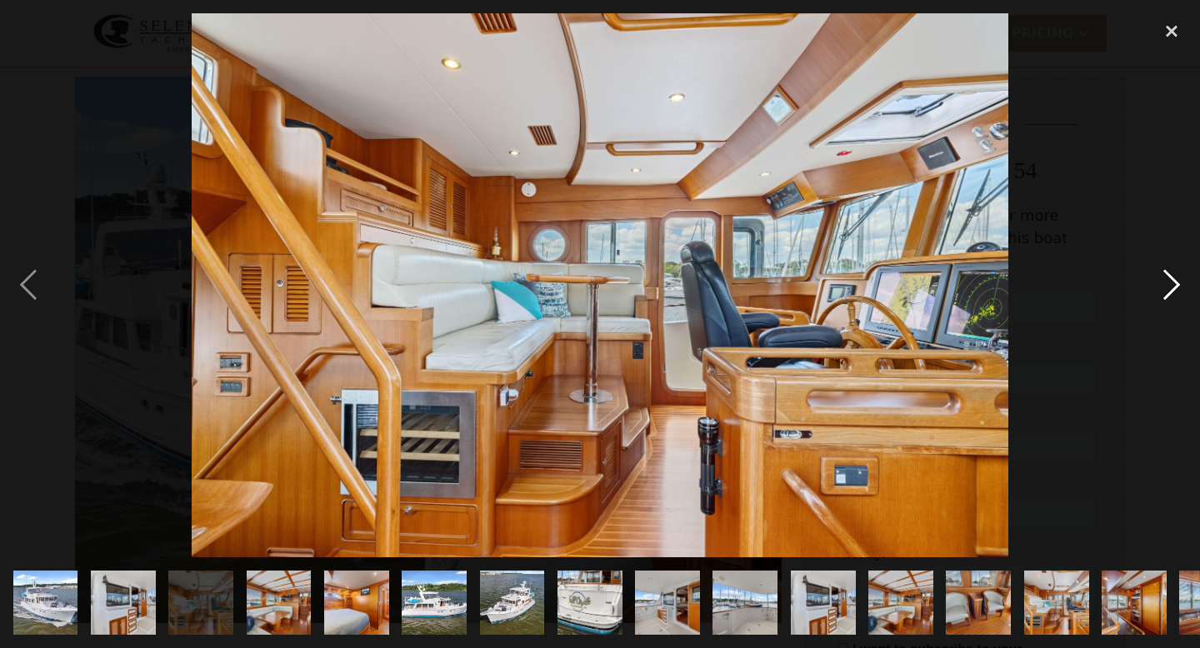
click at [1168, 278] on div "next image" at bounding box center [1171, 285] width 57 height 545
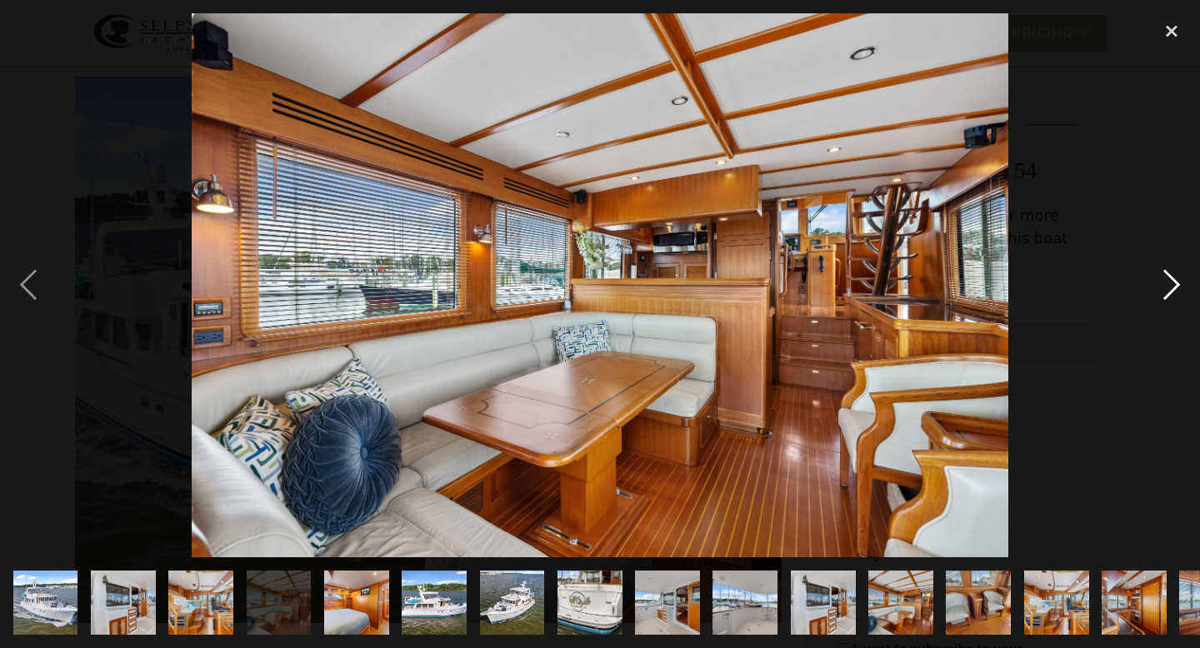
click at [1168, 278] on div "next image" at bounding box center [1171, 285] width 57 height 545
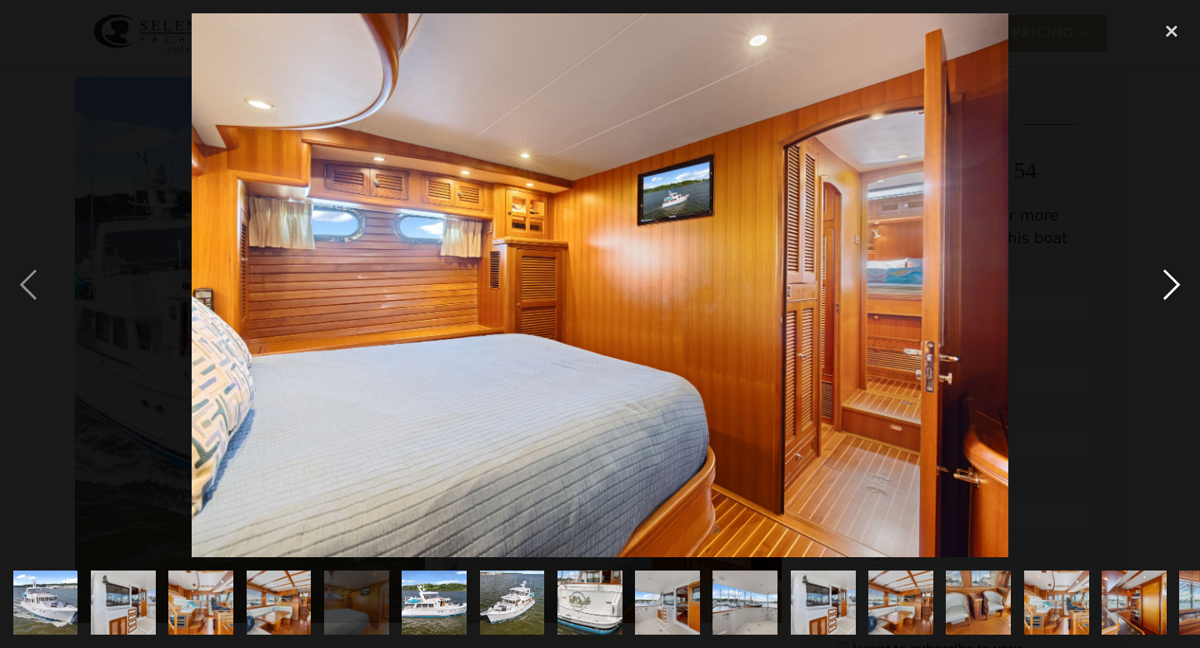
click at [1168, 278] on div "next image" at bounding box center [1171, 285] width 57 height 545
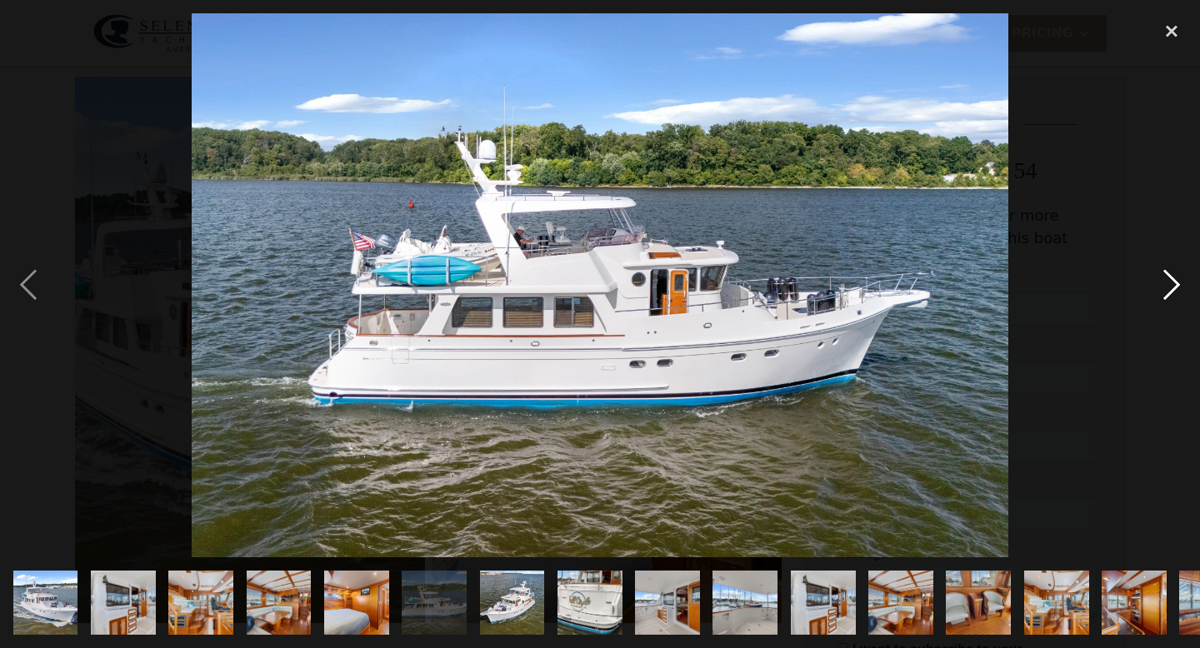
click at [1168, 278] on div "next image" at bounding box center [1171, 285] width 57 height 545
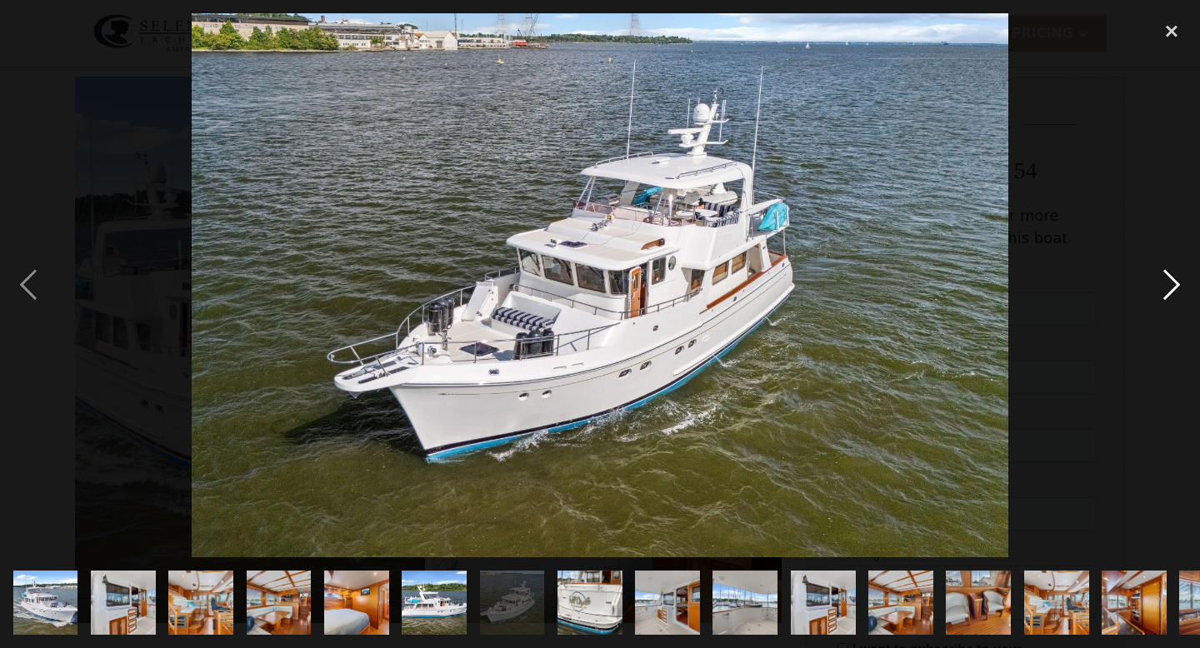
click at [1168, 278] on div "next image" at bounding box center [1171, 285] width 57 height 545
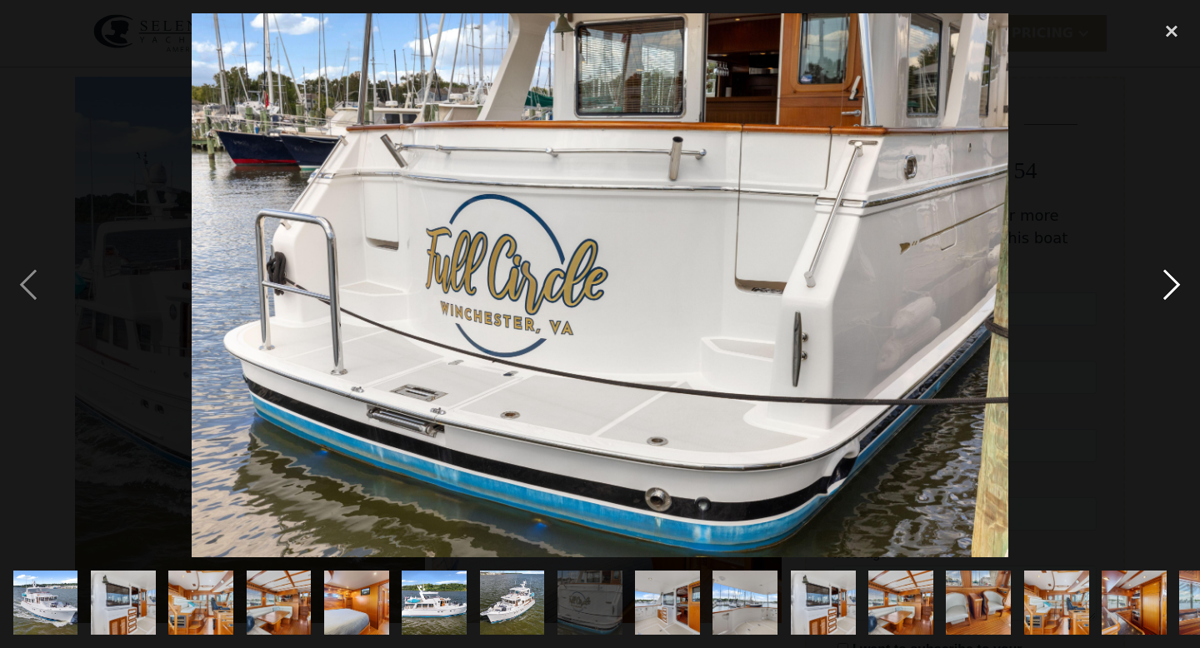
click at [1168, 278] on div "next image" at bounding box center [1171, 285] width 57 height 545
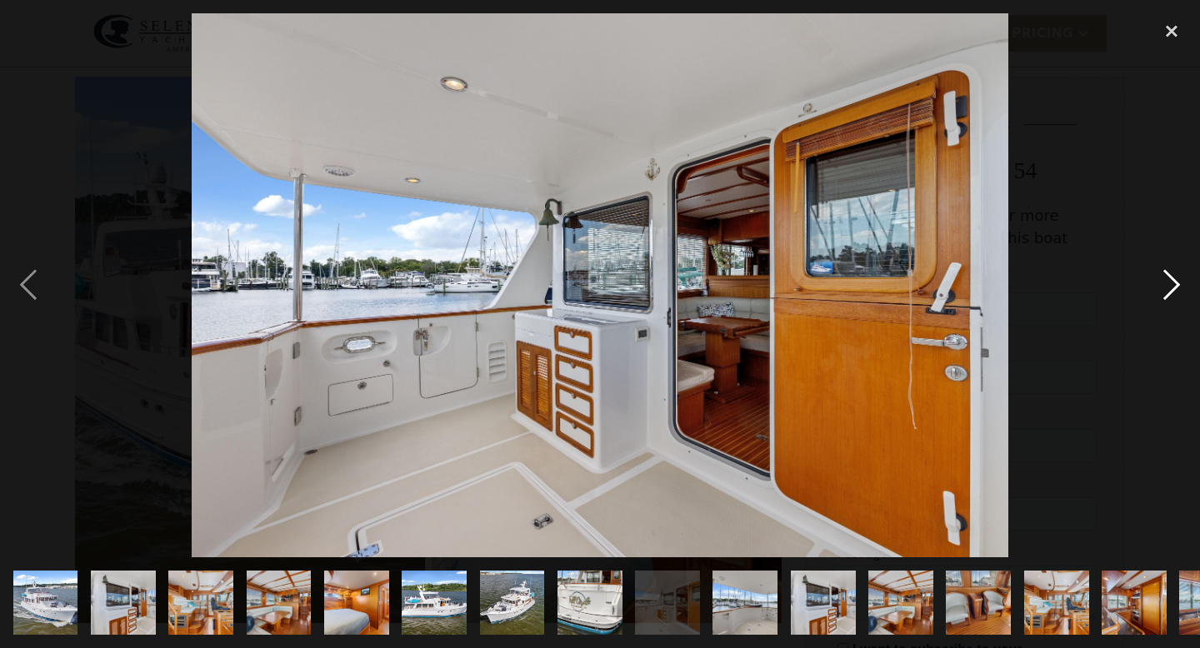
click at [1168, 278] on div "next image" at bounding box center [1171, 285] width 57 height 545
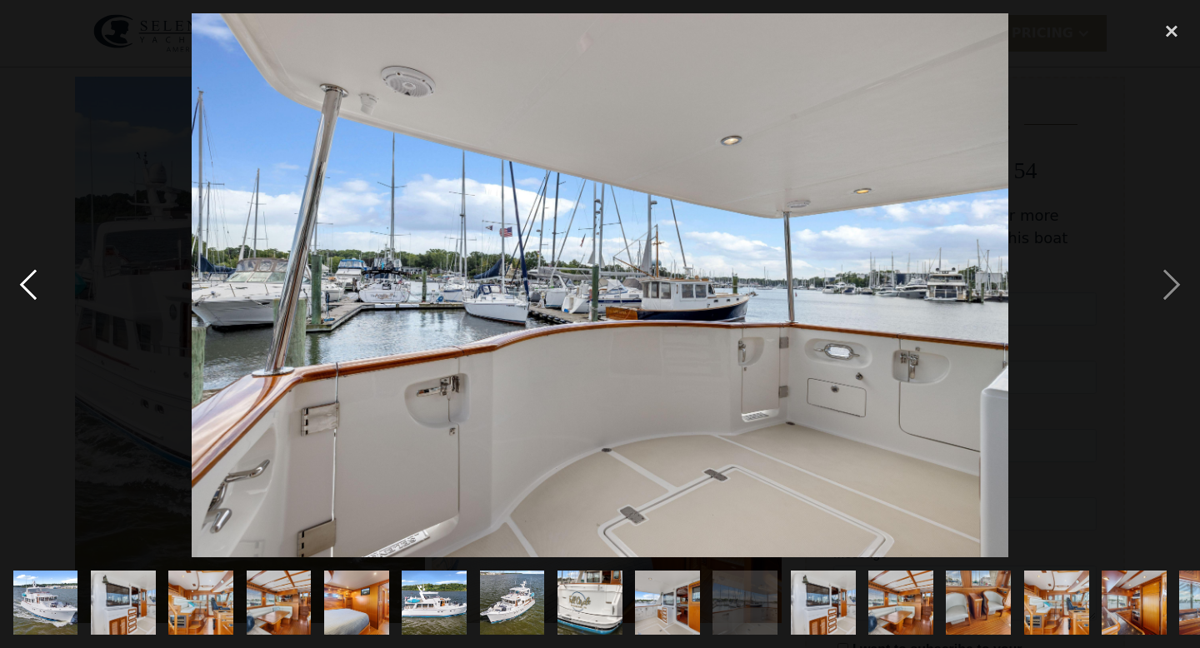
click at [25, 273] on div "previous image" at bounding box center [28, 285] width 57 height 545
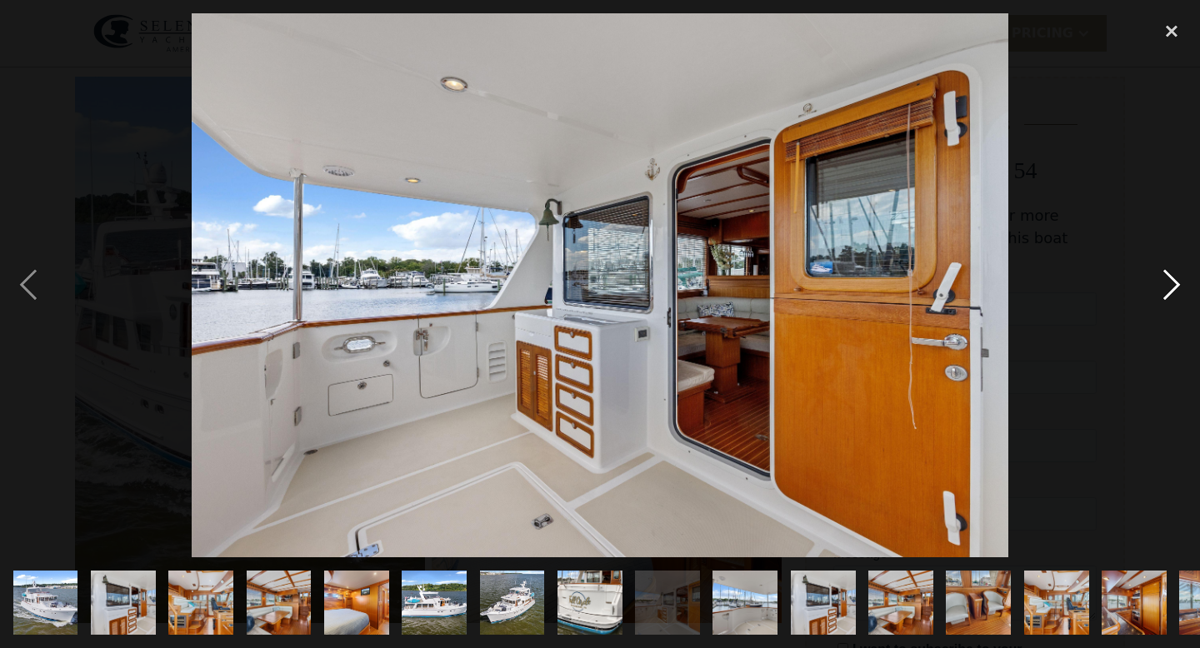
click at [1173, 287] on div "next image" at bounding box center [1171, 285] width 57 height 545
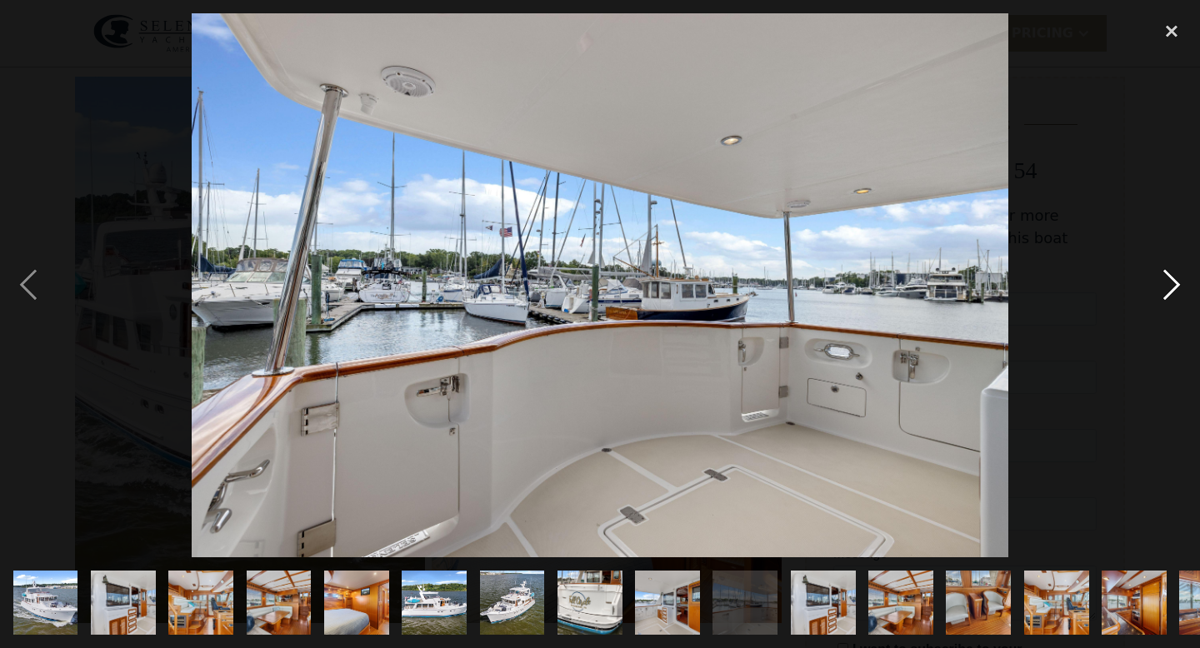
click at [1173, 287] on div "next image" at bounding box center [1171, 285] width 57 height 545
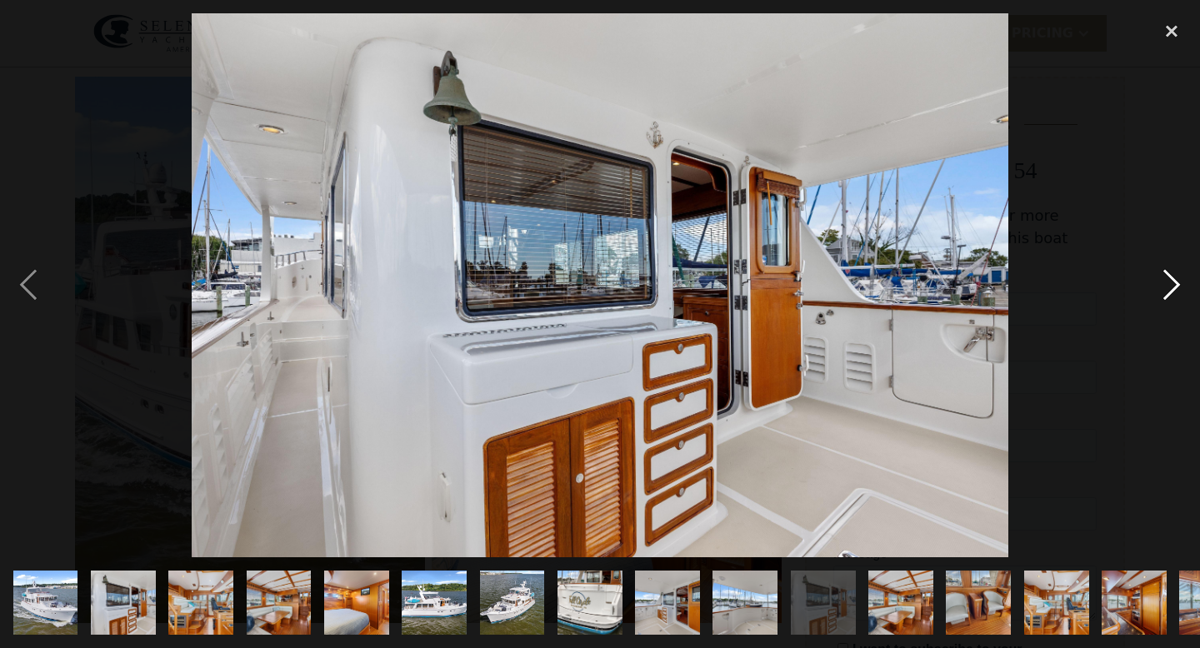
click at [1173, 287] on div "next image" at bounding box center [1171, 285] width 57 height 545
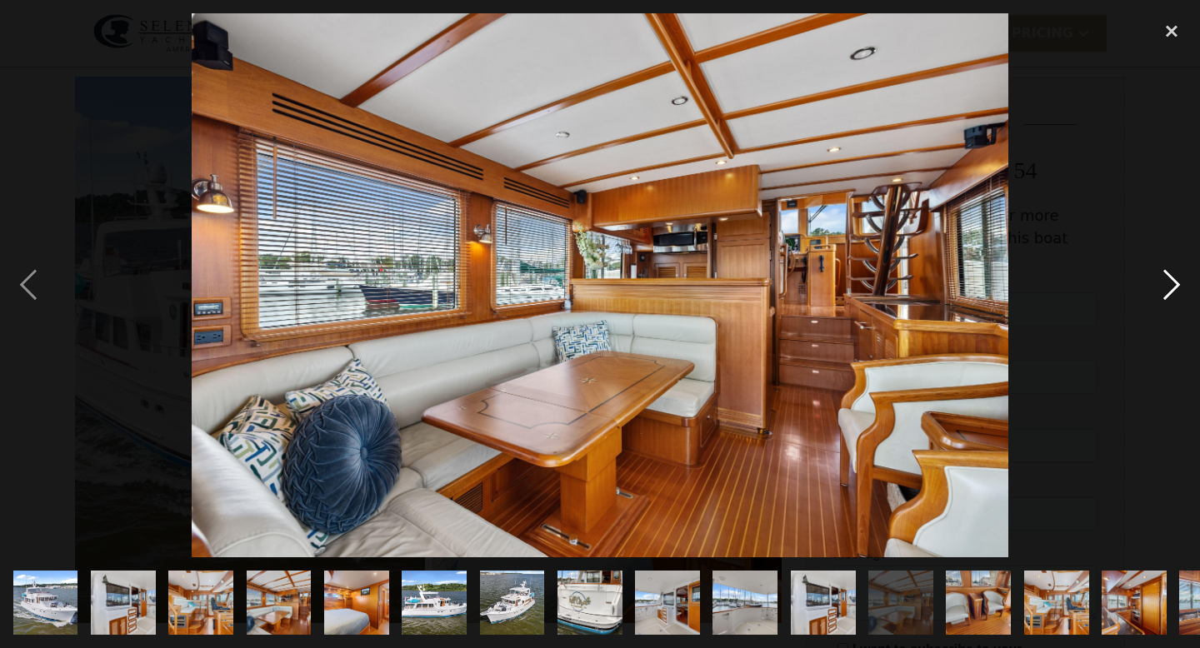
click at [1173, 287] on div "next image" at bounding box center [1171, 285] width 57 height 545
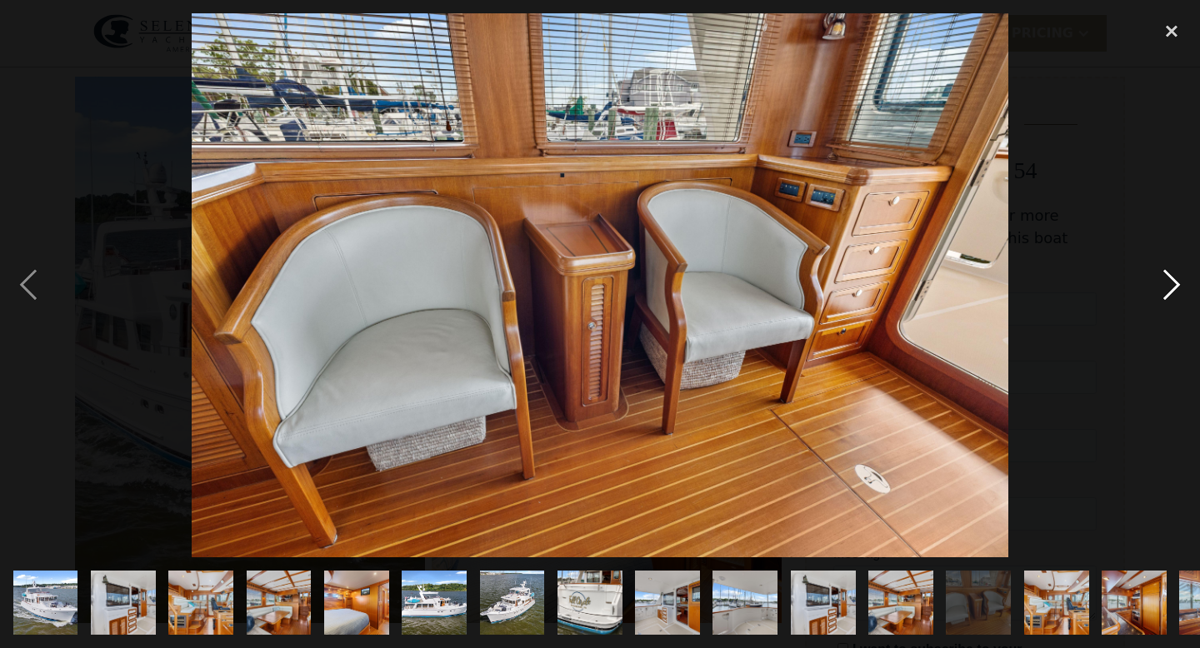
click at [1173, 287] on div "next image" at bounding box center [1171, 285] width 57 height 545
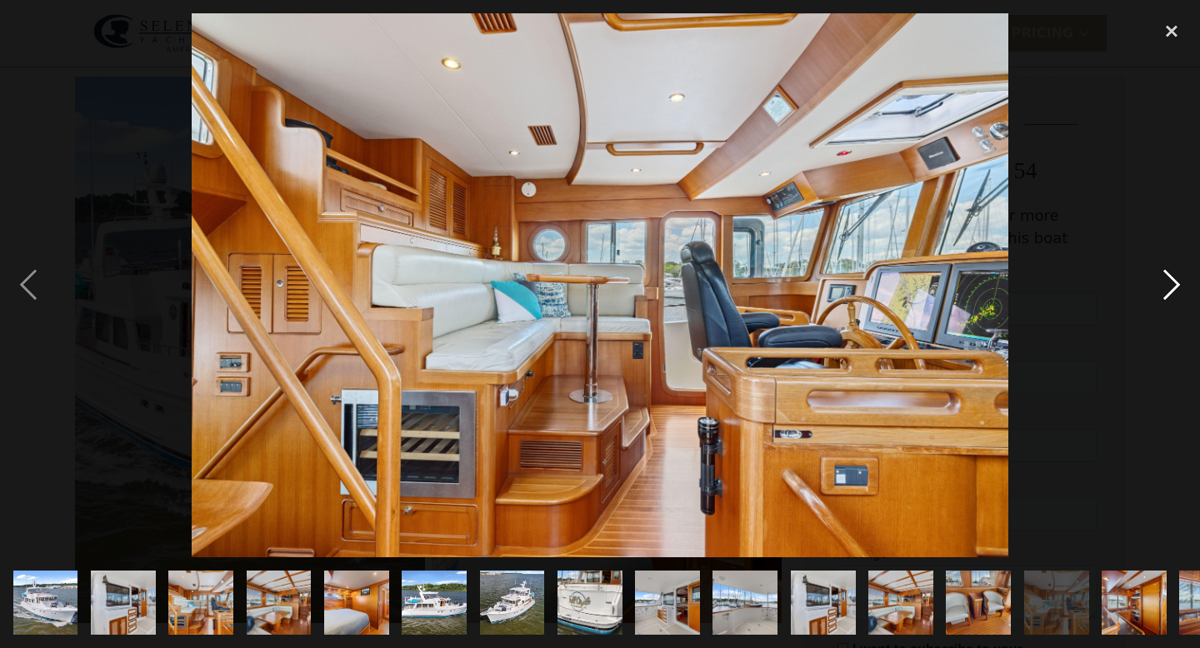
click at [1173, 287] on div "next image" at bounding box center [1171, 285] width 57 height 545
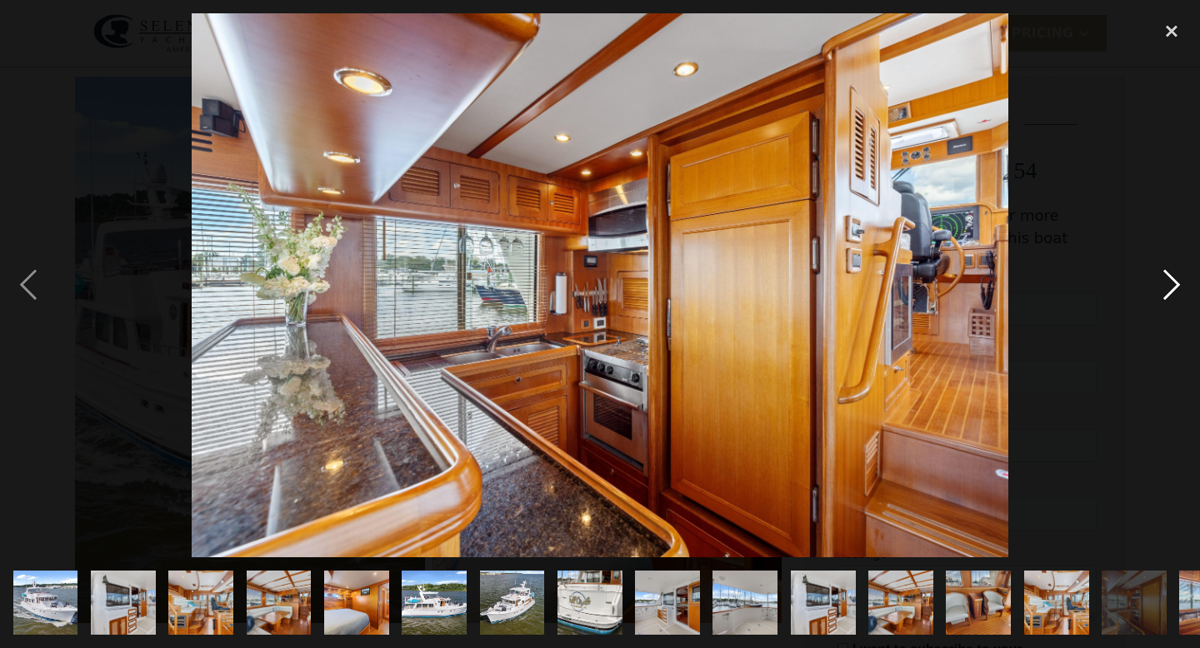
click at [1173, 287] on div "next image" at bounding box center [1171, 285] width 57 height 545
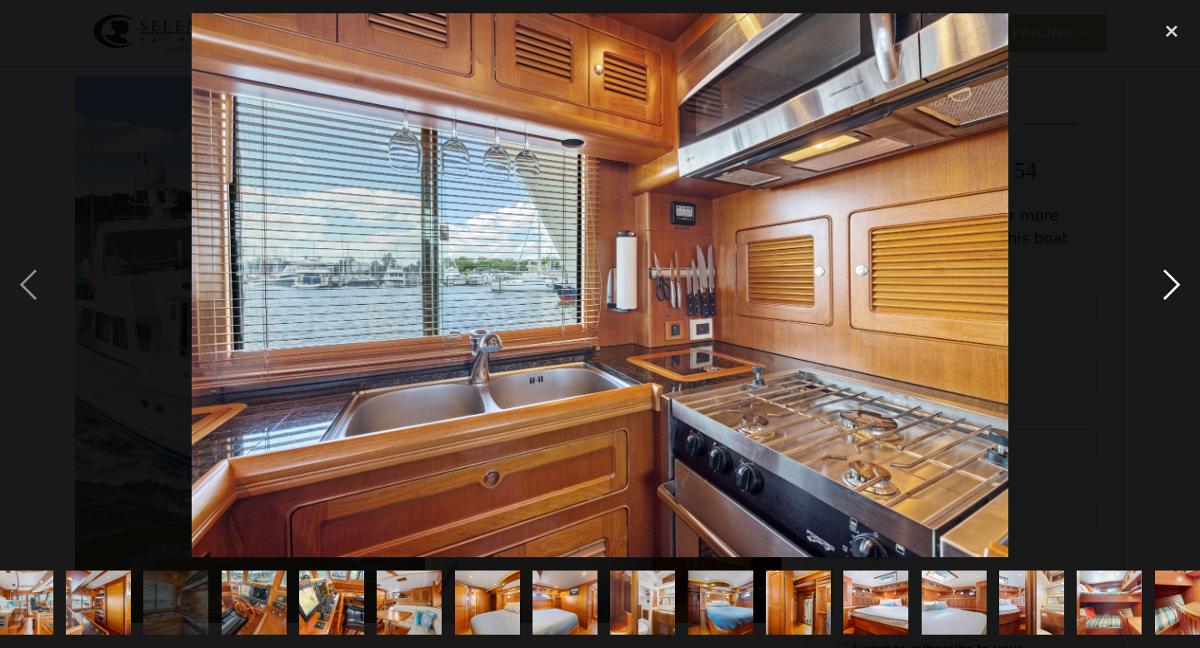
scroll to position [0, 1068]
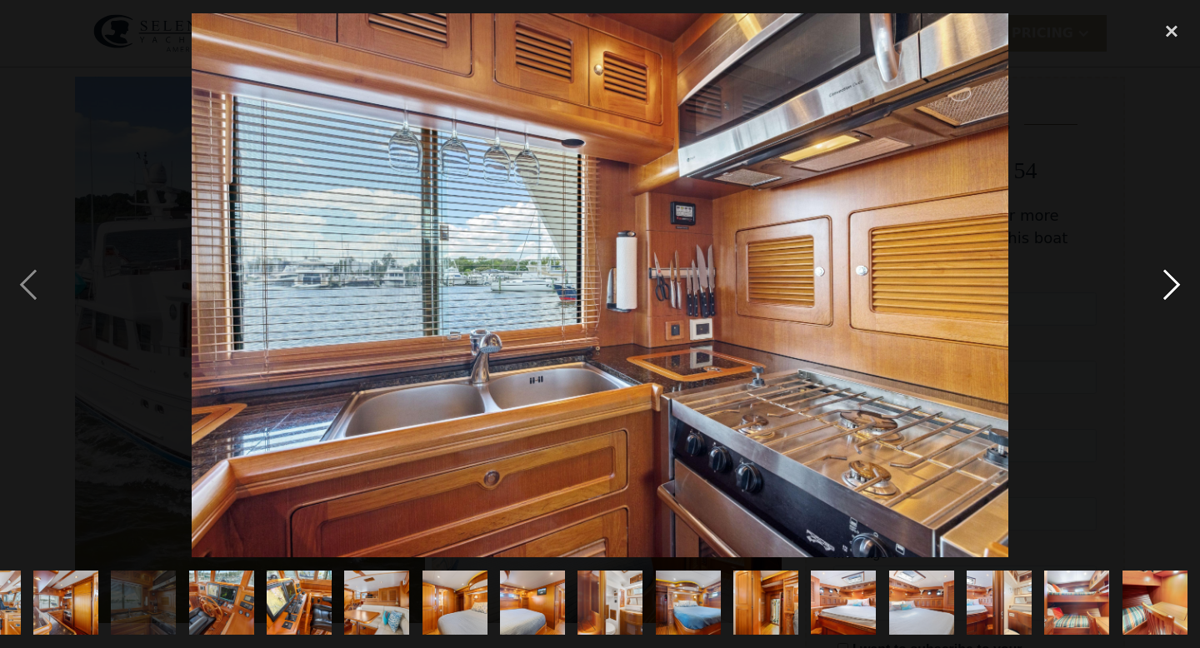
click at [1173, 287] on div "next image" at bounding box center [1171, 285] width 57 height 545
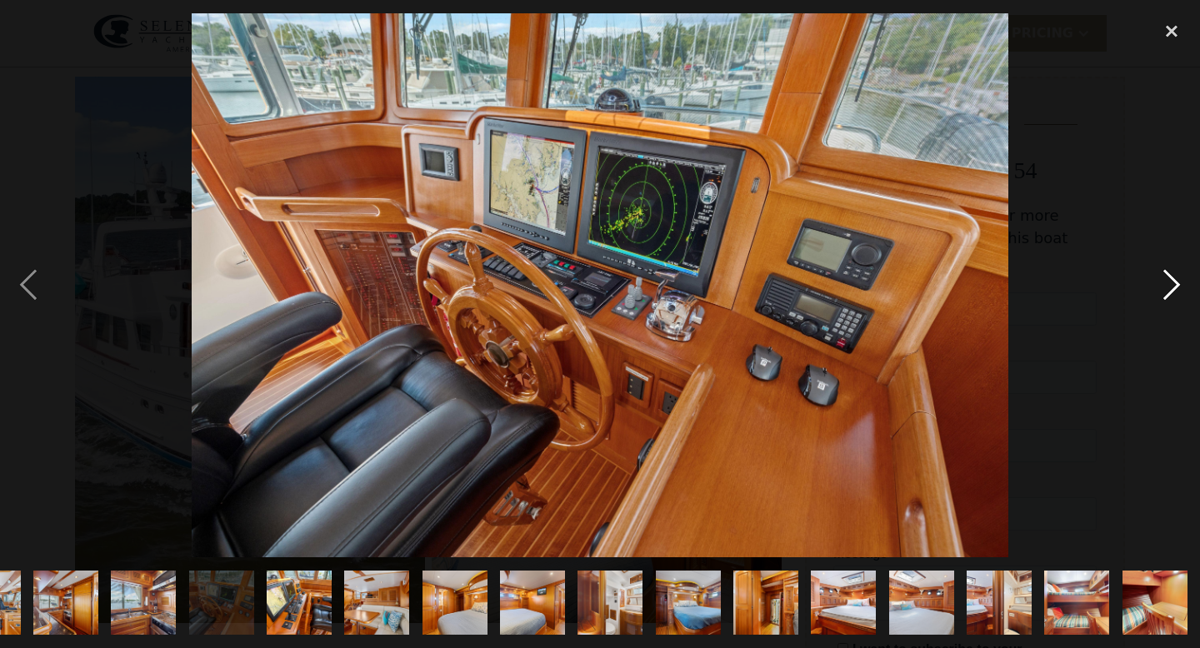
click at [1173, 287] on div "next image" at bounding box center [1171, 285] width 57 height 545
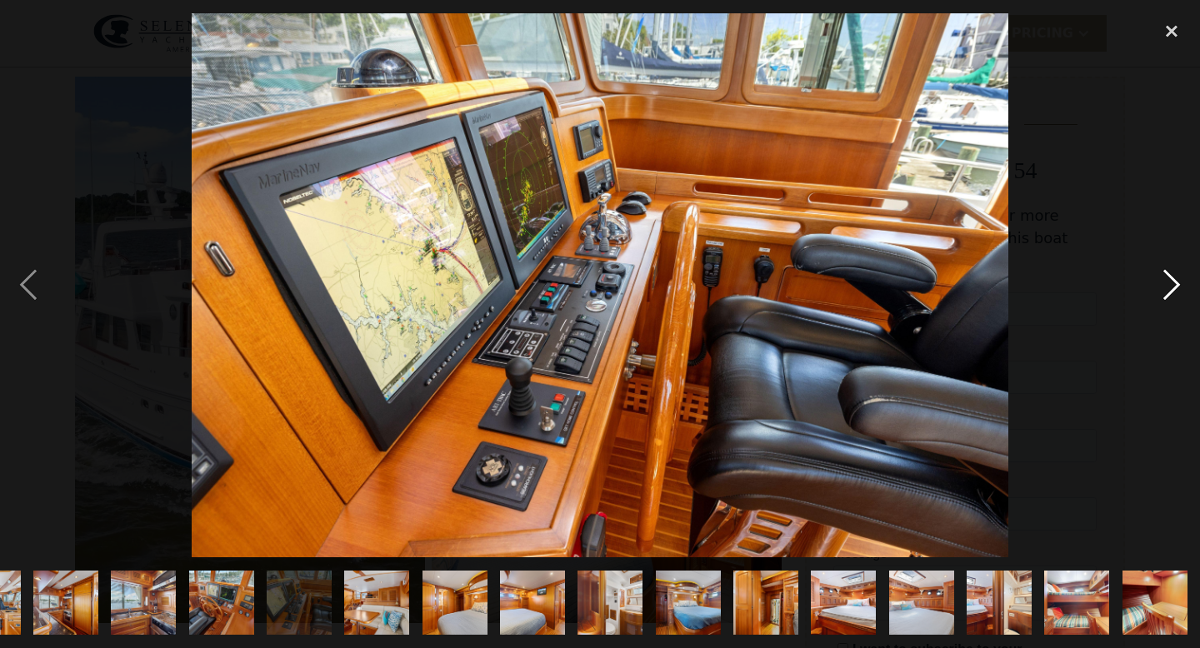
click at [1173, 287] on div "next image" at bounding box center [1171, 285] width 57 height 545
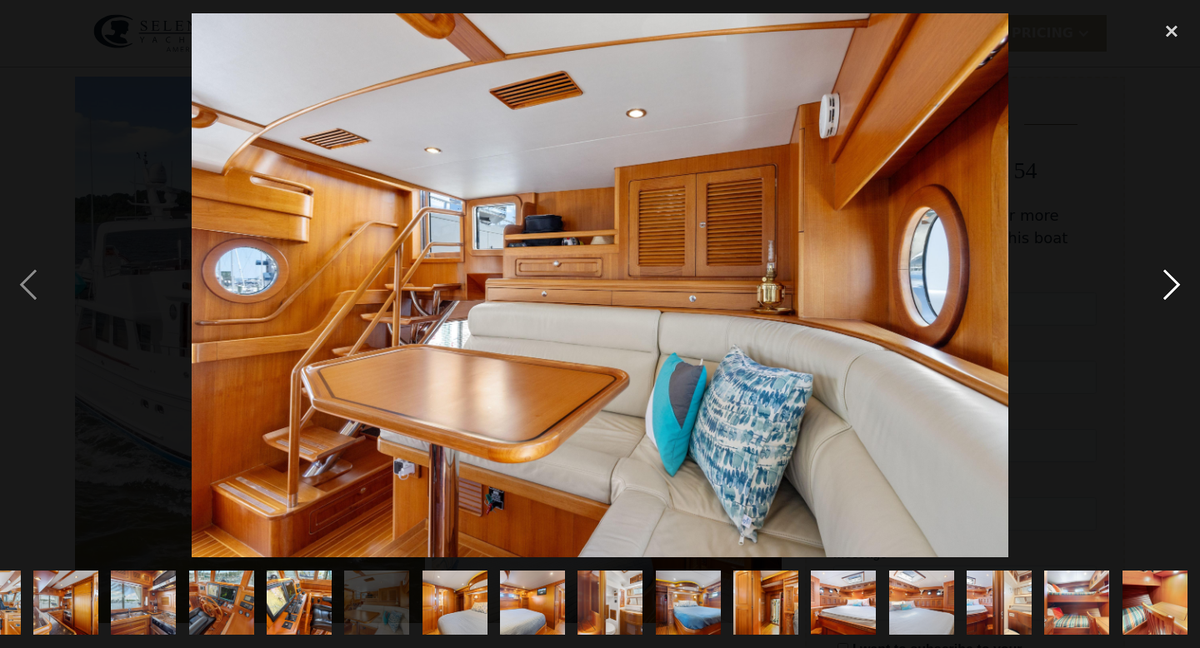
click at [1173, 287] on div "next image" at bounding box center [1171, 285] width 57 height 545
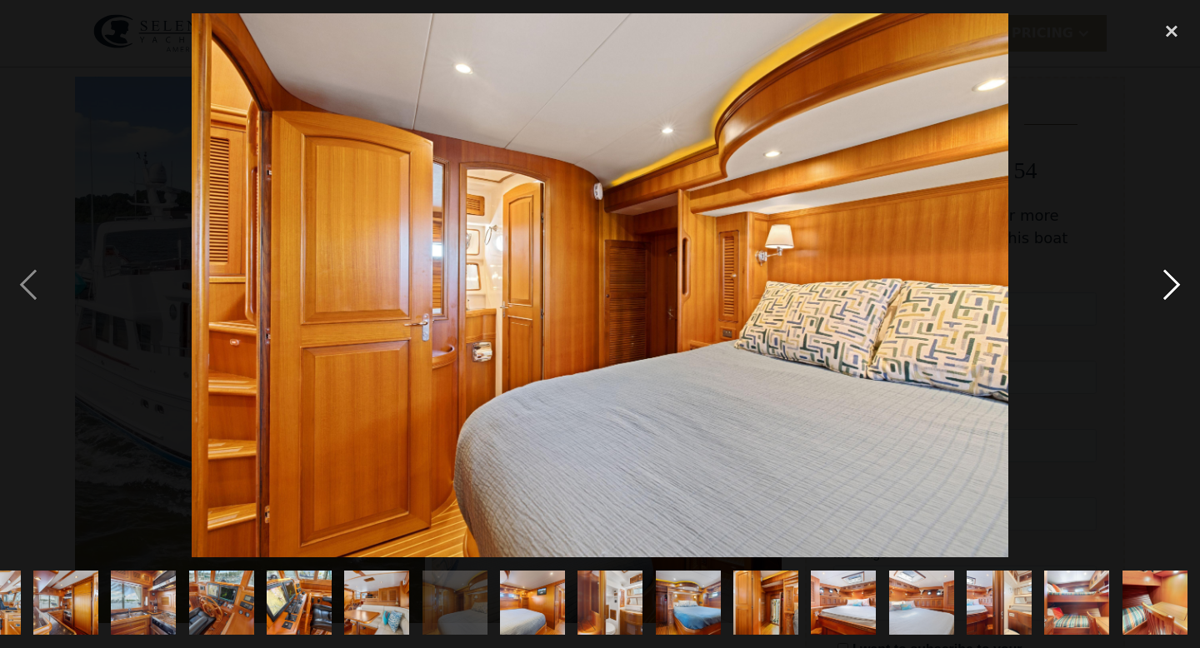
click at [1173, 287] on div "next image" at bounding box center [1171, 285] width 57 height 545
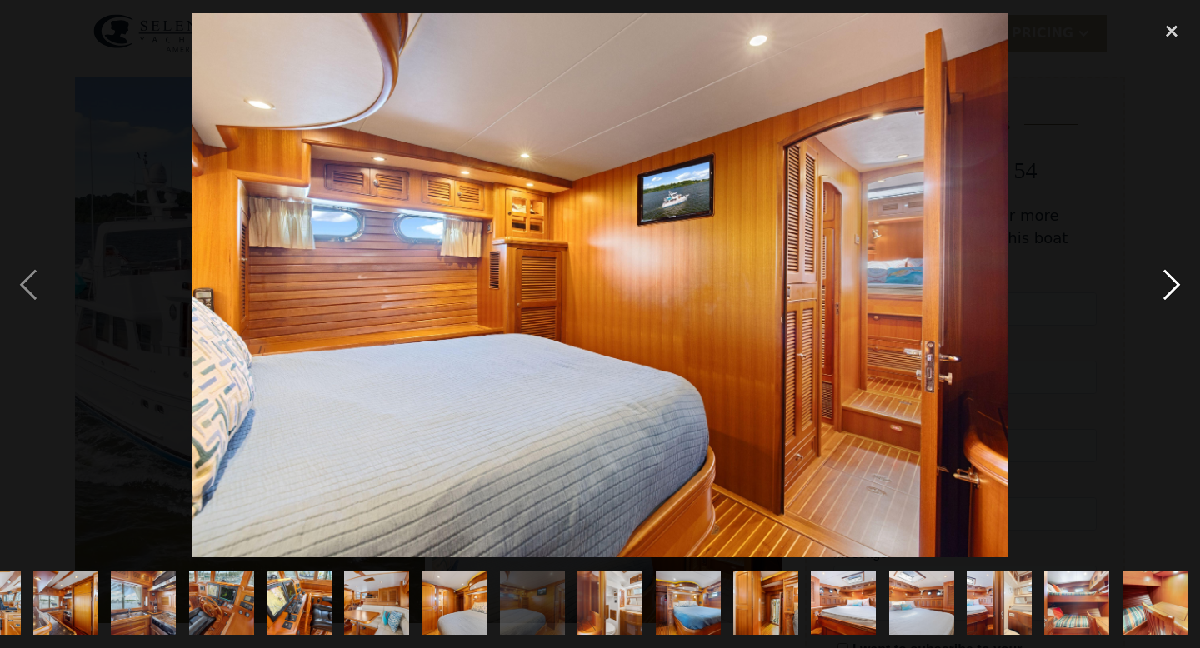
click at [1173, 287] on div "next image" at bounding box center [1171, 285] width 57 height 545
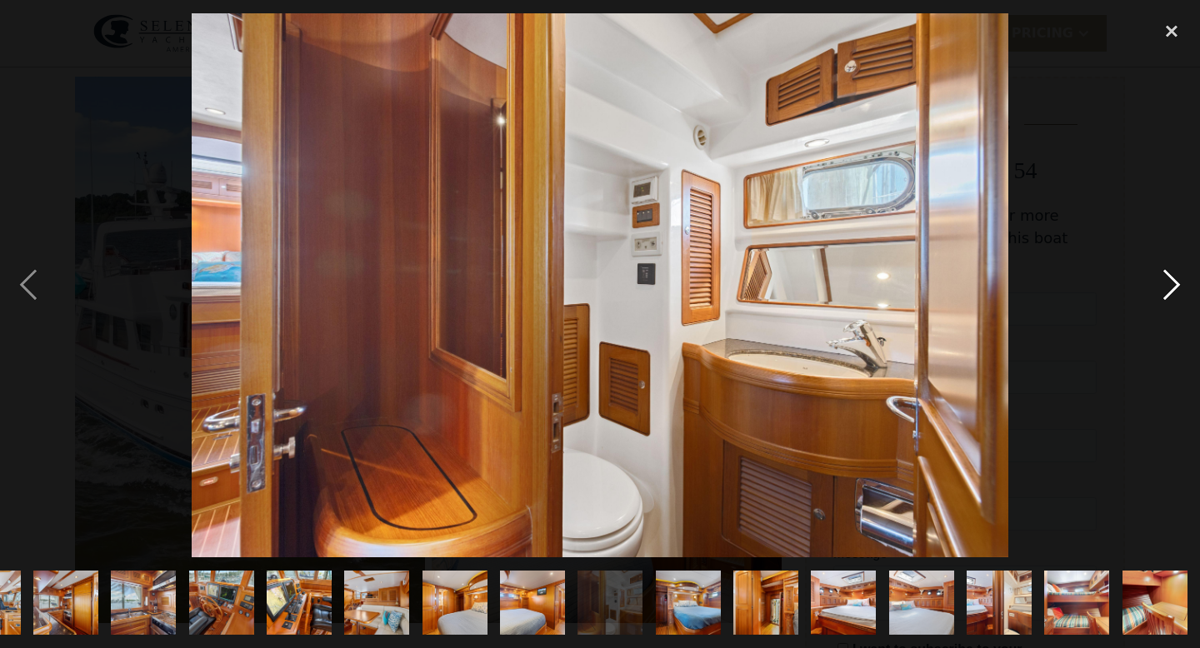
click at [1173, 287] on div "next image" at bounding box center [1171, 285] width 57 height 545
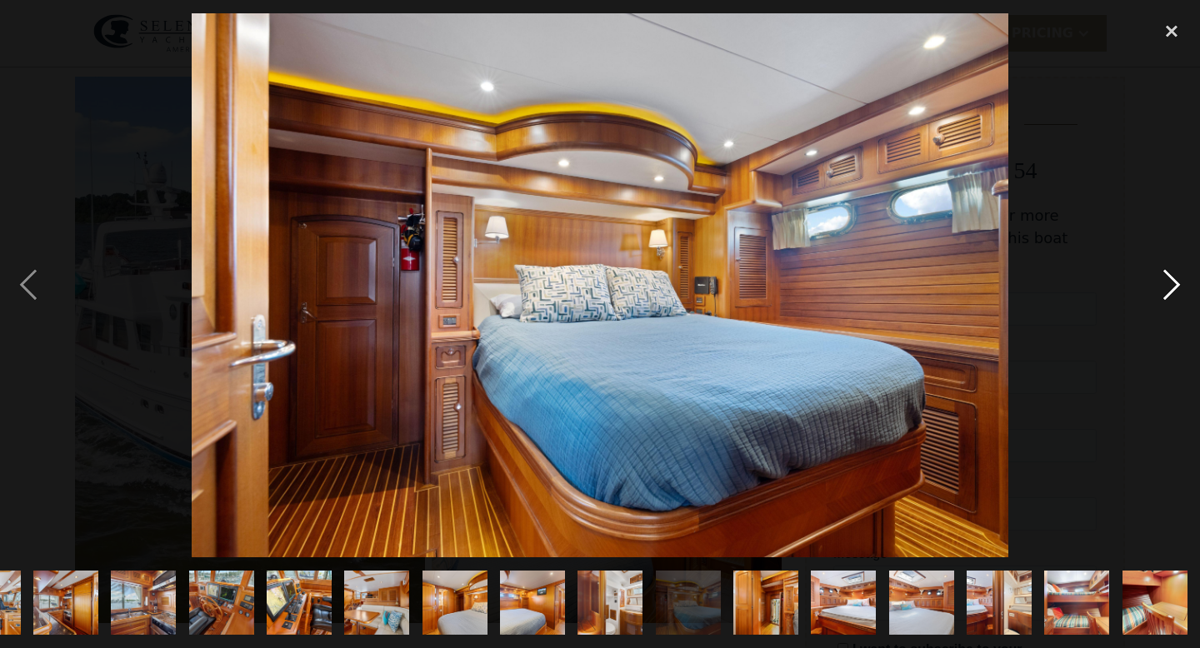
click at [1173, 287] on div "next image" at bounding box center [1171, 285] width 57 height 545
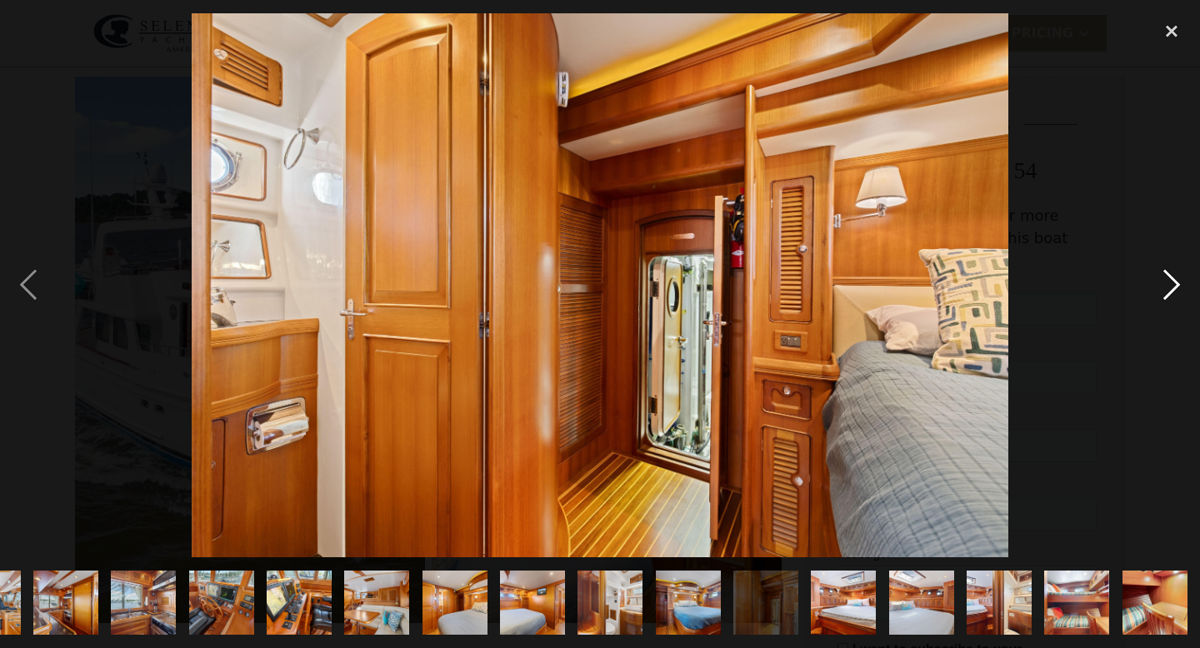
click at [1173, 287] on div "next image" at bounding box center [1171, 285] width 57 height 545
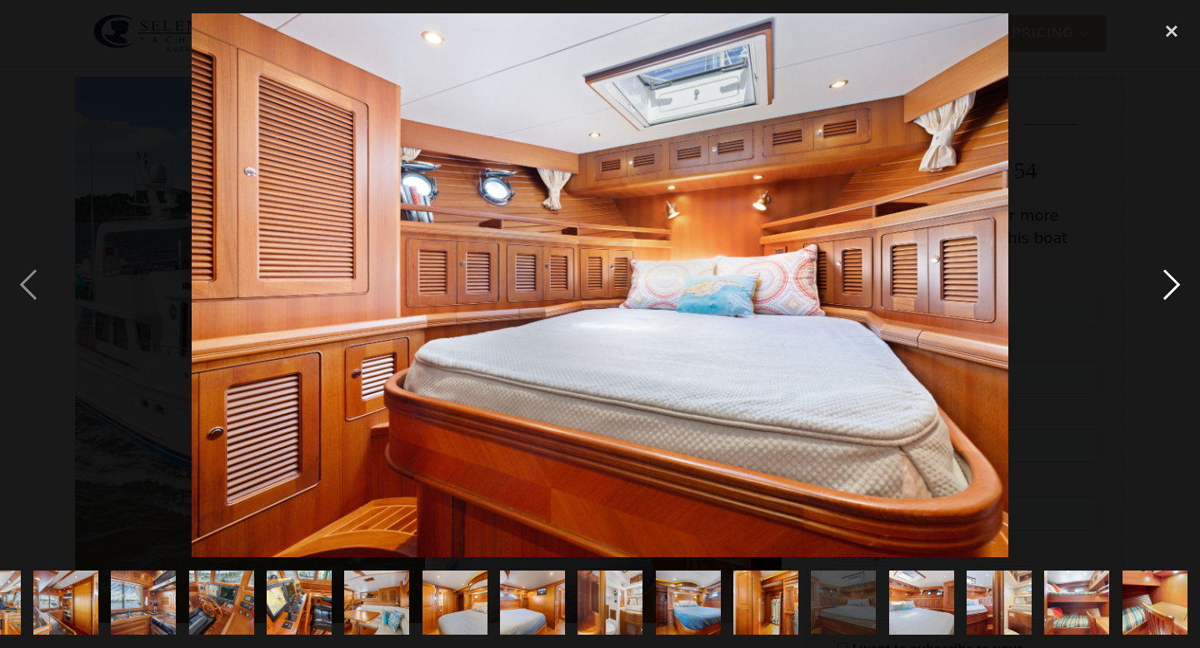
click at [1173, 287] on div "next image" at bounding box center [1171, 285] width 57 height 545
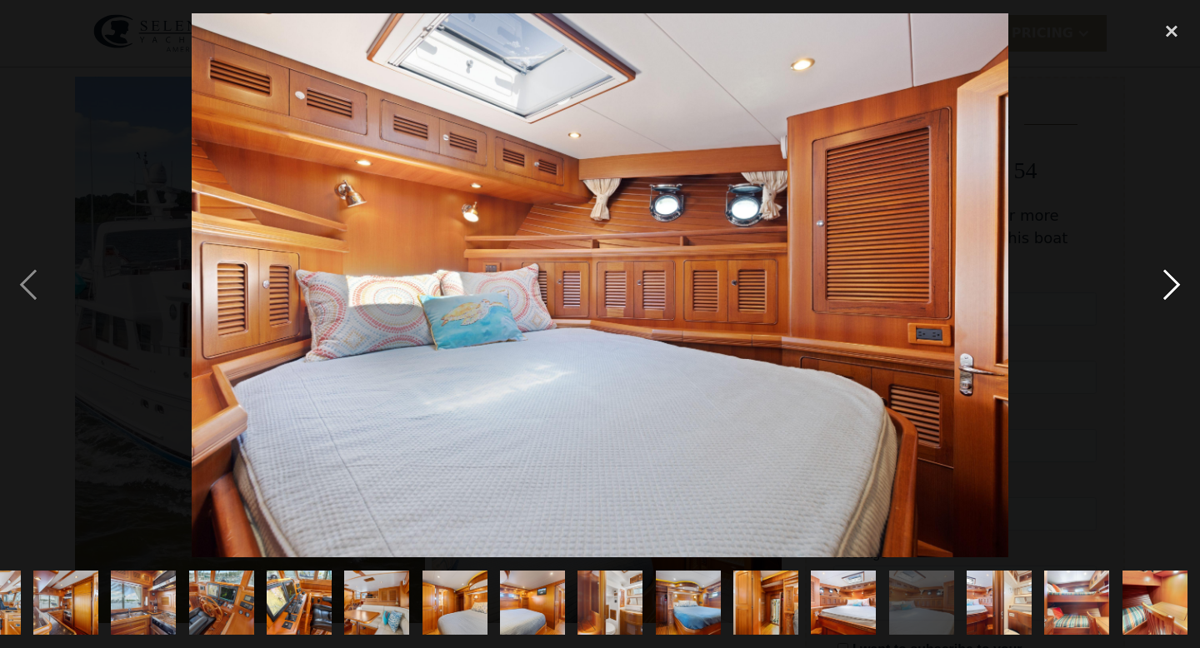
click at [1173, 287] on div "next image" at bounding box center [1171, 285] width 57 height 545
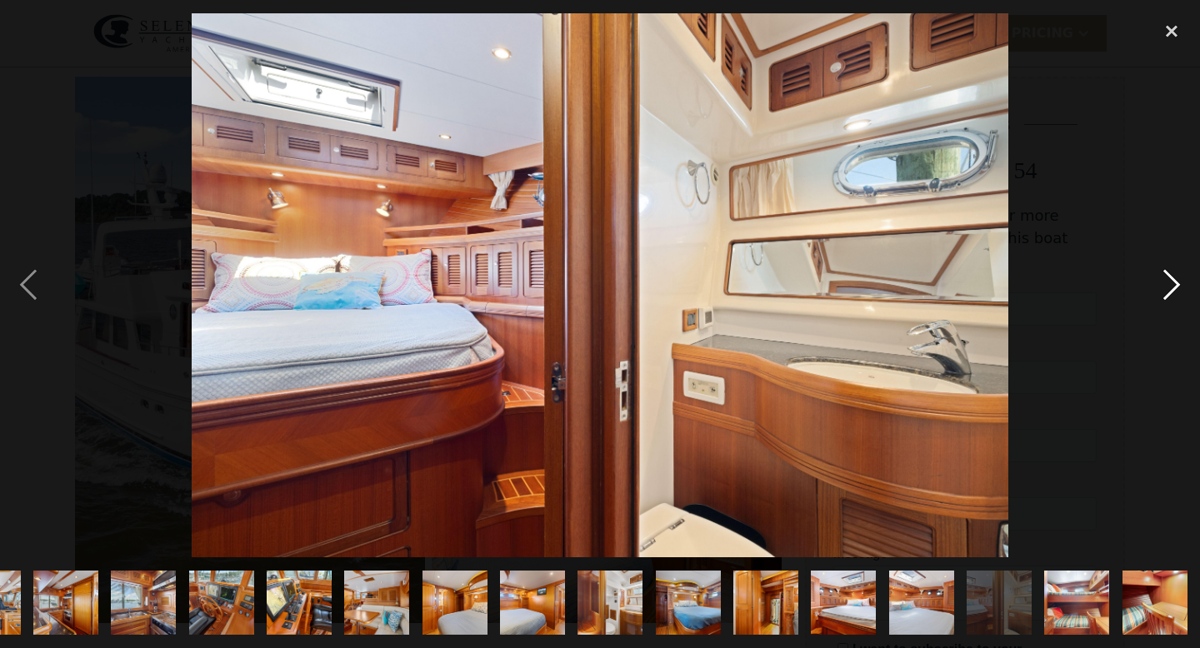
click at [1173, 287] on div "next image" at bounding box center [1171, 285] width 57 height 545
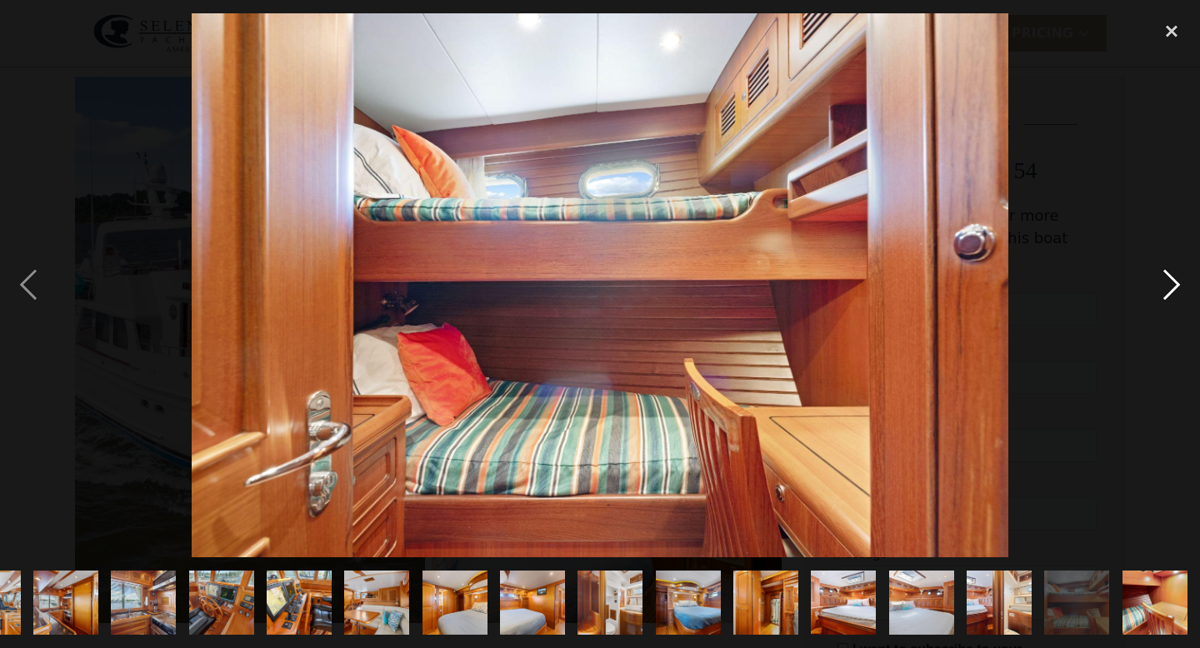
click at [1173, 283] on div "next image" at bounding box center [1171, 285] width 57 height 545
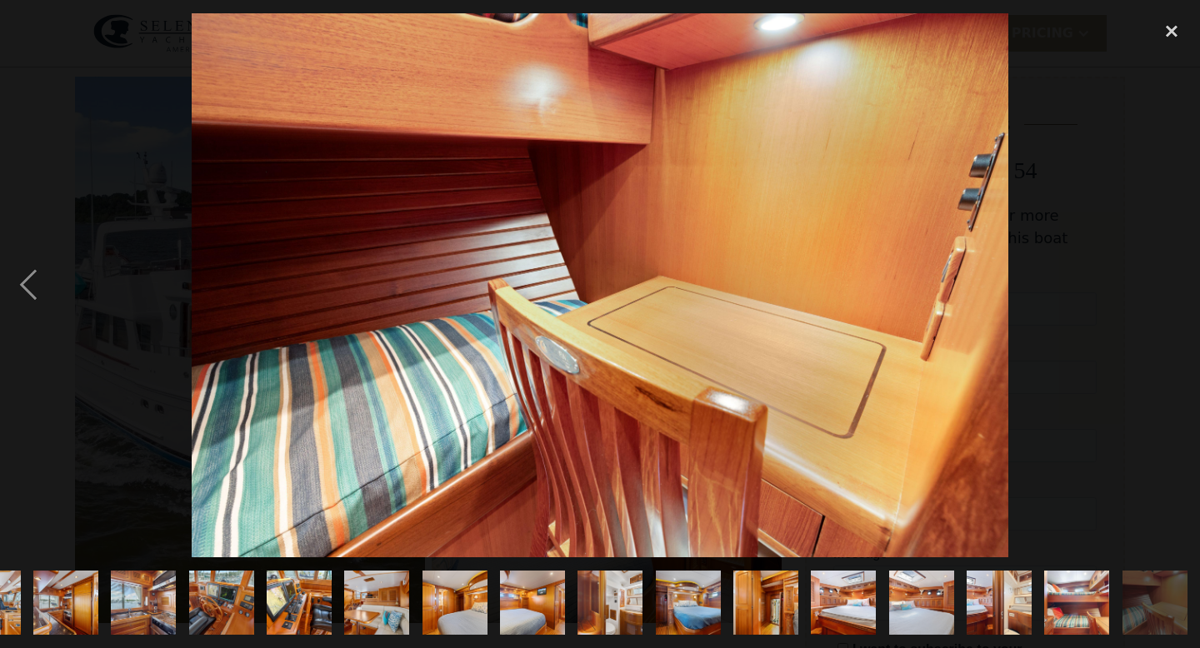
click at [1173, 283] on div "next image" at bounding box center [1171, 285] width 57 height 545
click at [1157, 580] on img "show item 29 of 29" at bounding box center [1155, 603] width 98 height 65
click at [1157, 610] on img "show item 29 of 29" at bounding box center [1155, 603] width 98 height 65
click at [1172, 30] on div "close lightbox" at bounding box center [1171, 31] width 57 height 37
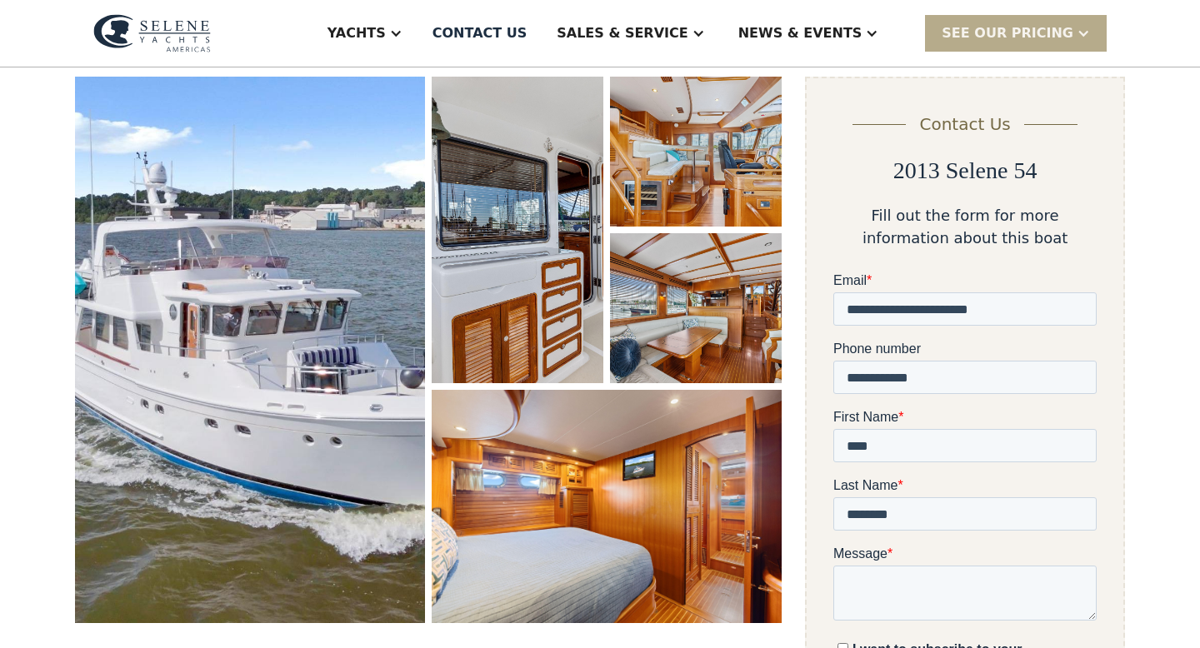
scroll to position [0, 0]
